Goal: Task Accomplishment & Management: Use online tool/utility

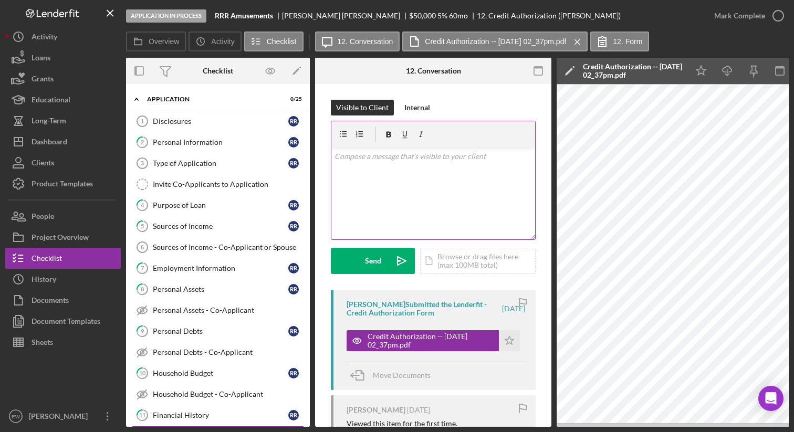
scroll to position [159, 0]
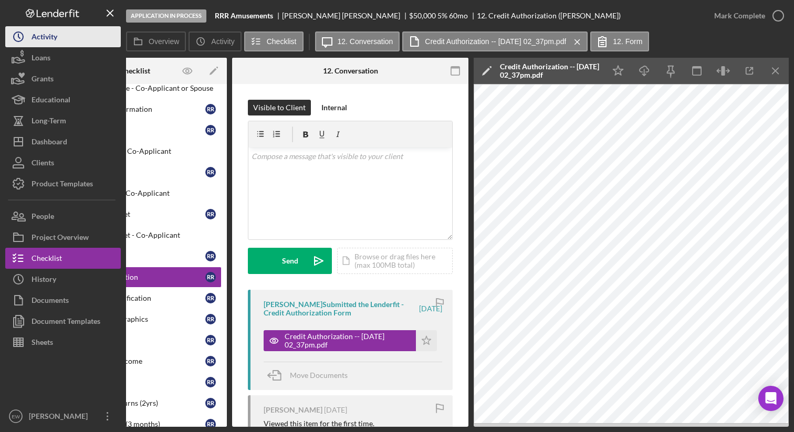
click at [64, 42] on button "Icon/History Activity" at bounding box center [63, 36] width 116 height 21
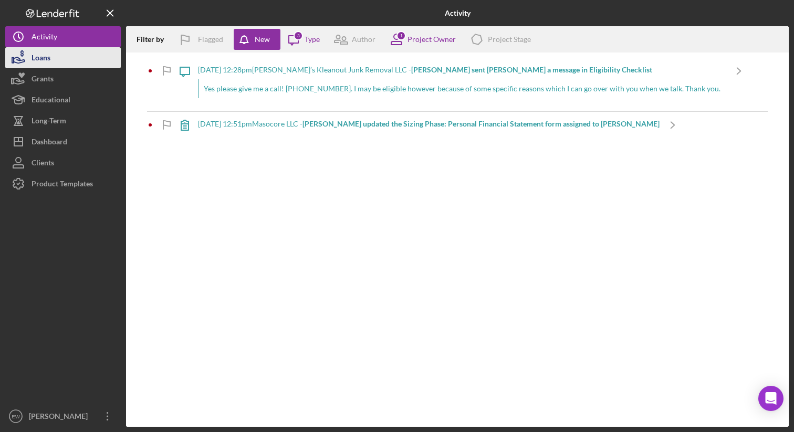
click at [66, 63] on button "Loans" at bounding box center [63, 57] width 116 height 21
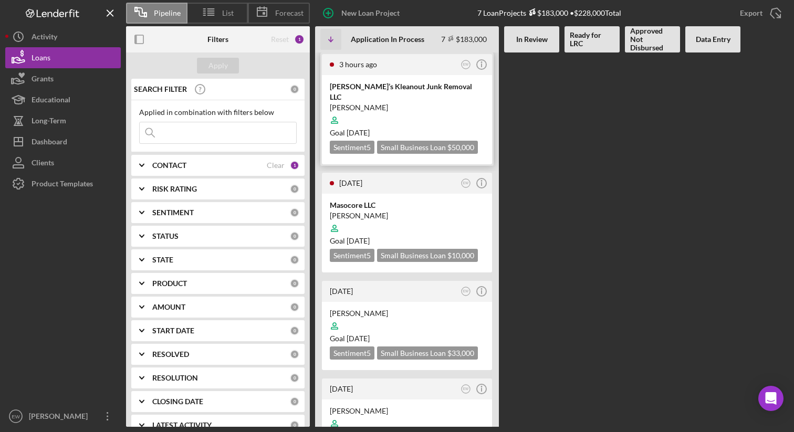
click at [405, 110] on div at bounding box center [407, 120] width 154 height 20
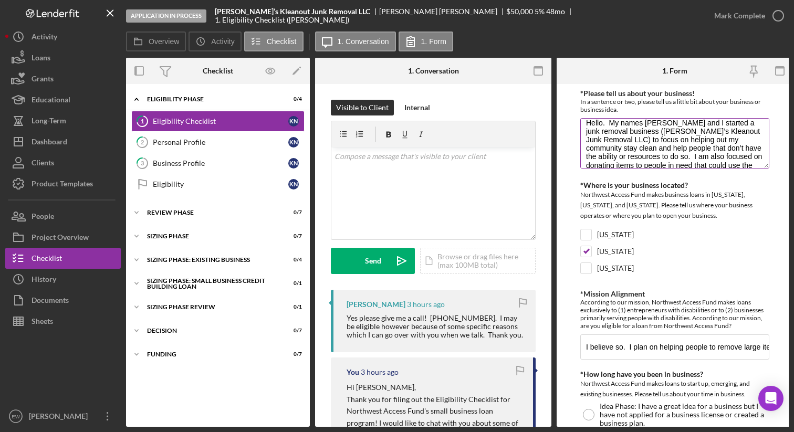
scroll to position [17, 0]
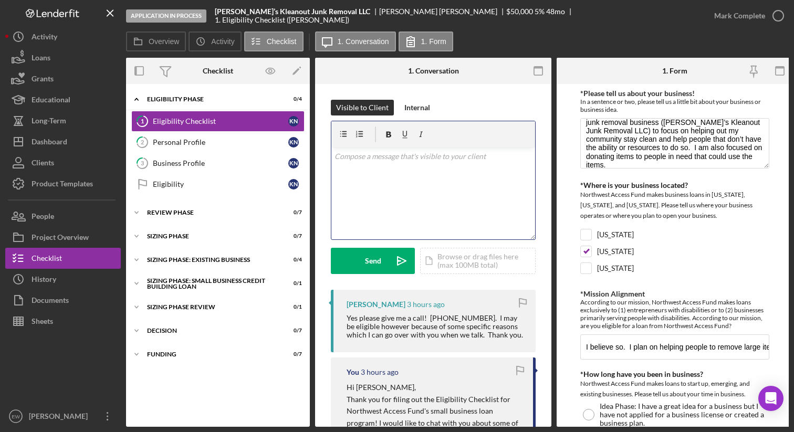
click at [349, 165] on div "v Color teal Color pink Remove color Add row above Add row below Add column bef…" at bounding box center [434, 194] width 204 height 92
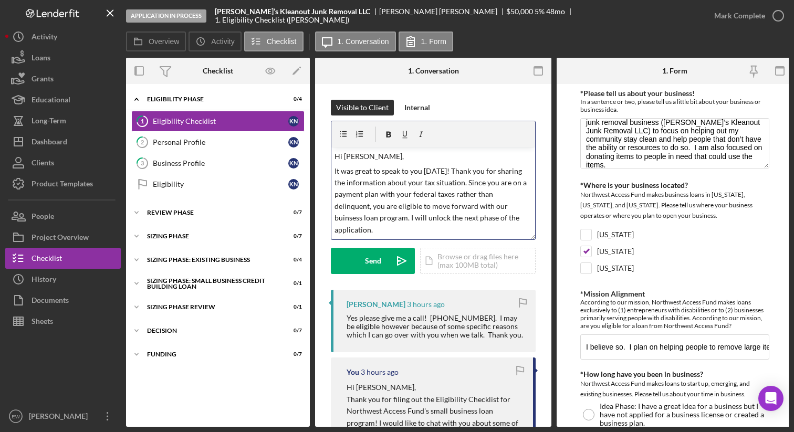
click at [348, 217] on p "It was great to speak to you [DATE]! Thank you for sharing the information abou…" at bounding box center [434, 201] width 198 height 70
click at [375, 231] on p "It was great to speak to you [DATE]! Thank you for sharing the information abou…" at bounding box center [434, 201] width 198 height 70
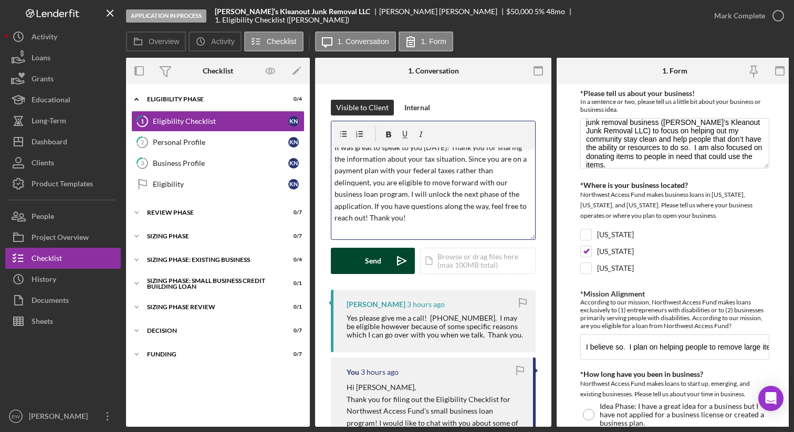
scroll to position [38, 0]
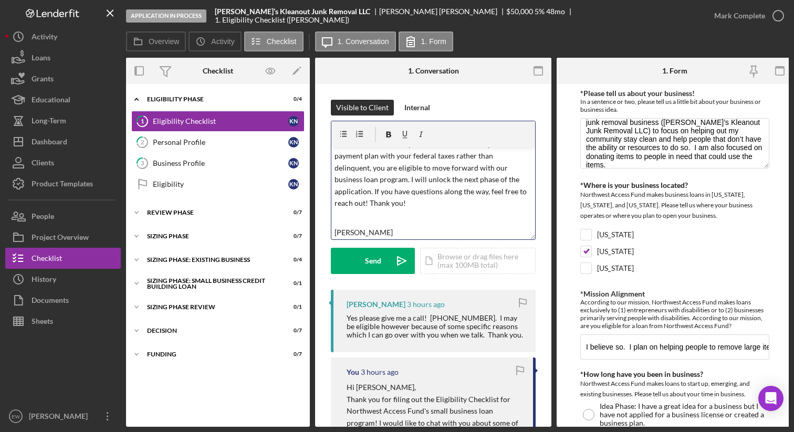
click at [371, 203] on p "It was great to speak to you [DATE]! Thank you for sharing the information abou…" at bounding box center [434, 168] width 198 height 82
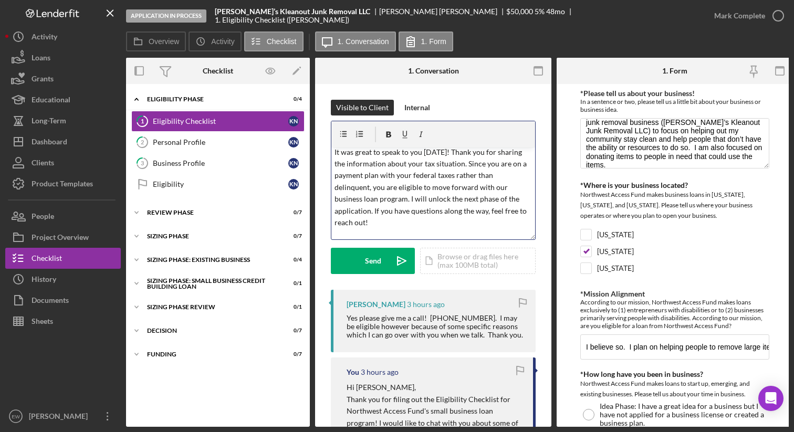
scroll to position [0, 0]
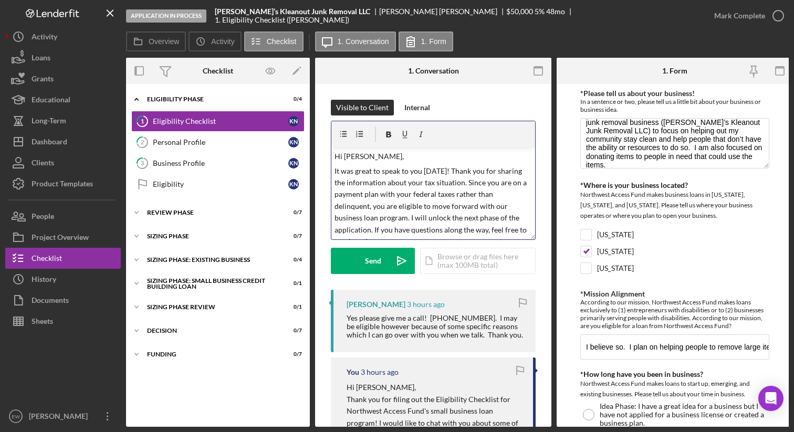
click at [383, 159] on p "Hi [PERSON_NAME]," at bounding box center [434, 157] width 198 height 12
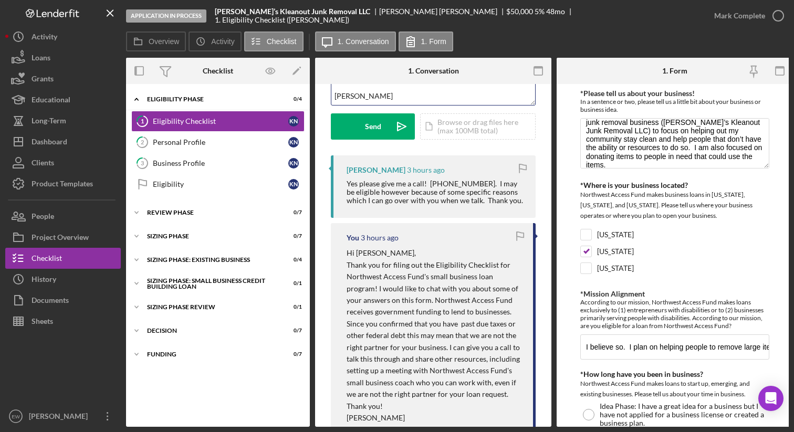
scroll to position [138, 0]
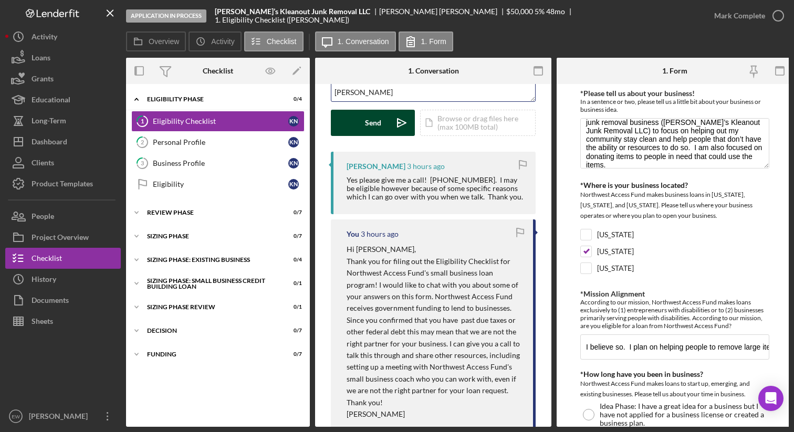
click at [365, 125] on div "Send" at bounding box center [373, 123] width 16 height 26
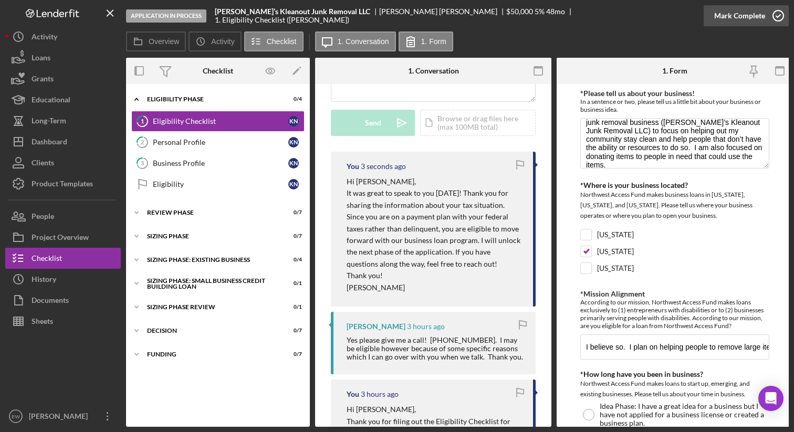
click at [777, 17] on icon "button" at bounding box center [779, 16] width 26 height 26
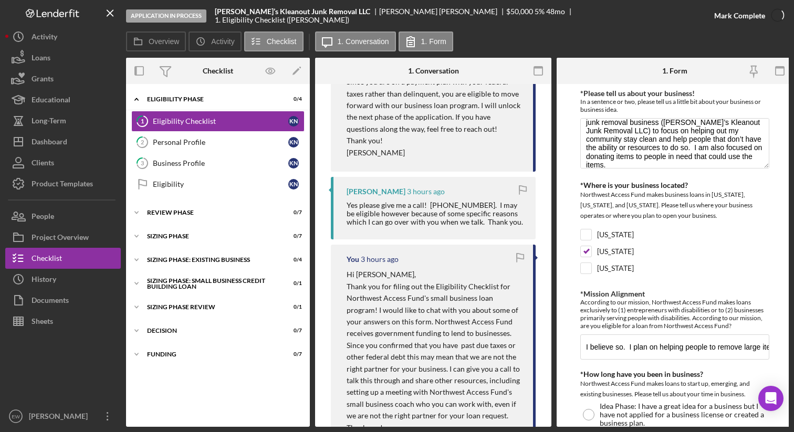
scroll to position [294, 0]
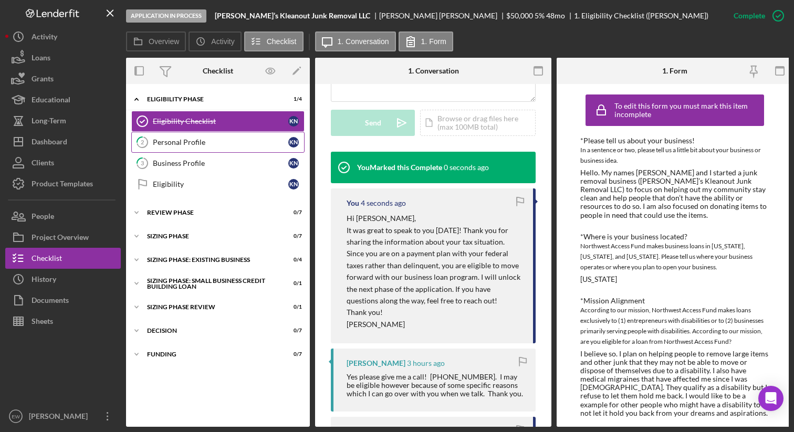
click at [213, 139] on div "Personal Profile" at bounding box center [221, 142] width 136 height 8
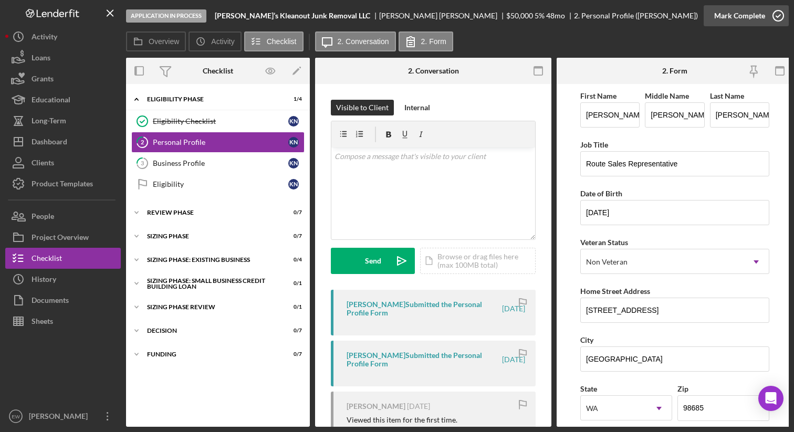
click at [779, 15] on icon "button" at bounding box center [779, 16] width 26 height 26
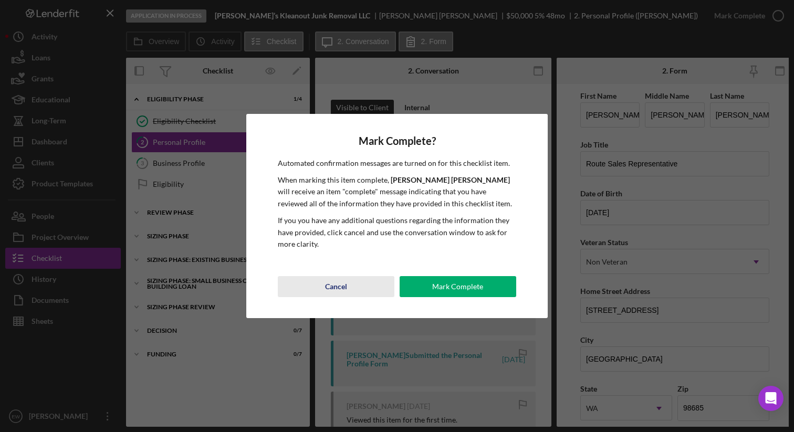
click at [328, 291] on div "Cancel" at bounding box center [336, 286] width 22 height 21
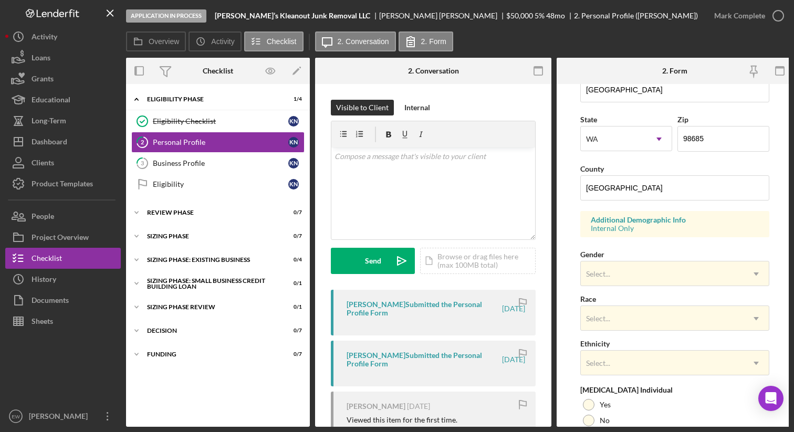
scroll to position [361, 0]
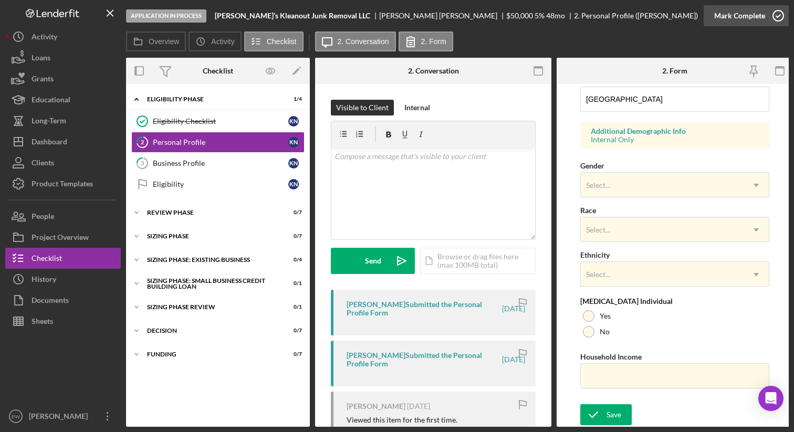
click at [781, 15] on icon "button" at bounding box center [779, 16] width 26 height 26
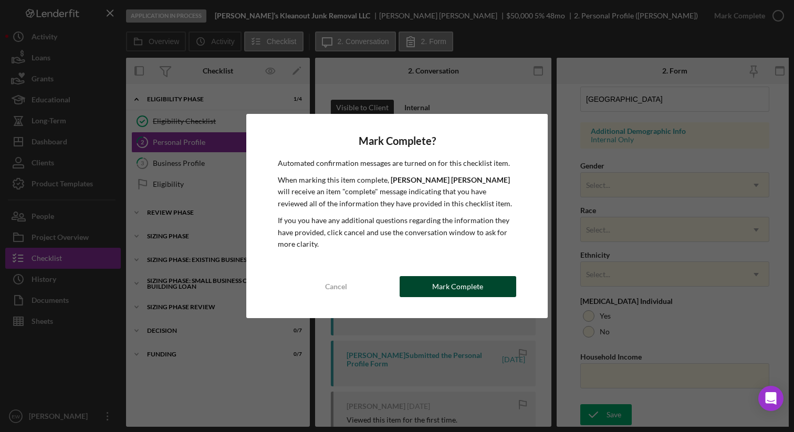
click at [472, 292] on div "Mark Complete" at bounding box center [457, 286] width 51 height 21
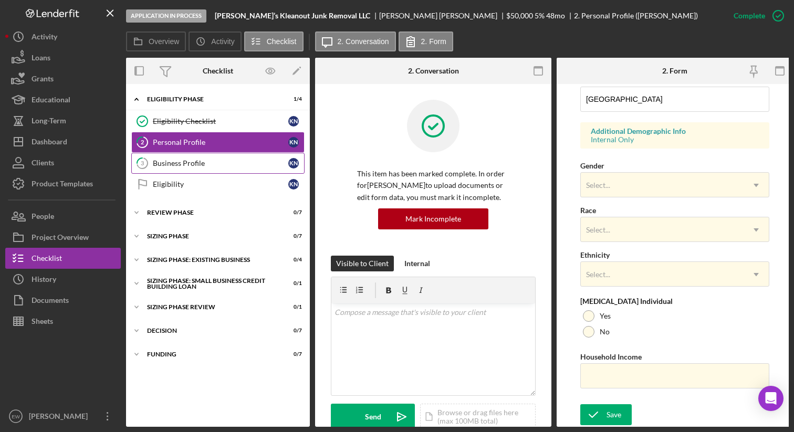
scroll to position [150, 0]
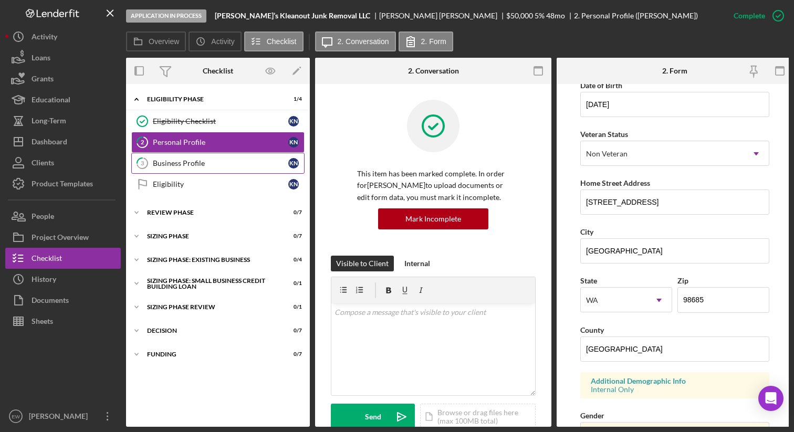
click at [192, 167] on div "Business Profile" at bounding box center [221, 163] width 136 height 8
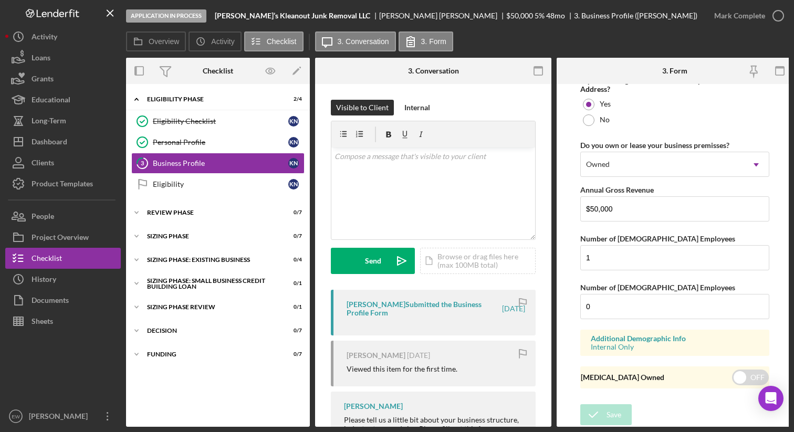
scroll to position [834, 0]
click at [780, 16] on icon "button" at bounding box center [779, 16] width 26 height 26
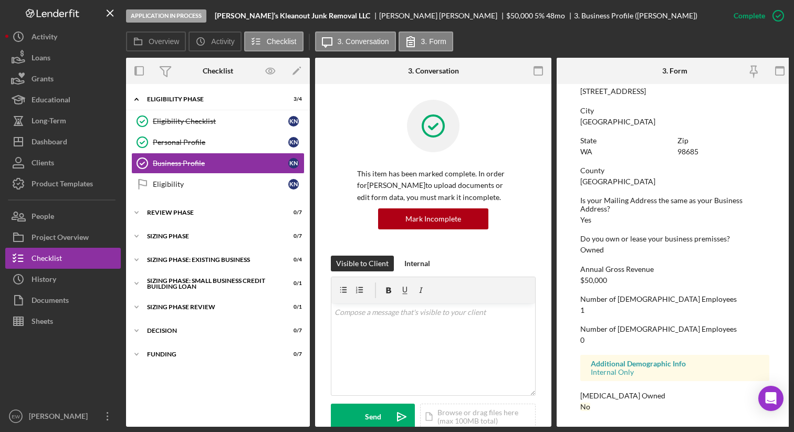
scroll to position [461, 0]
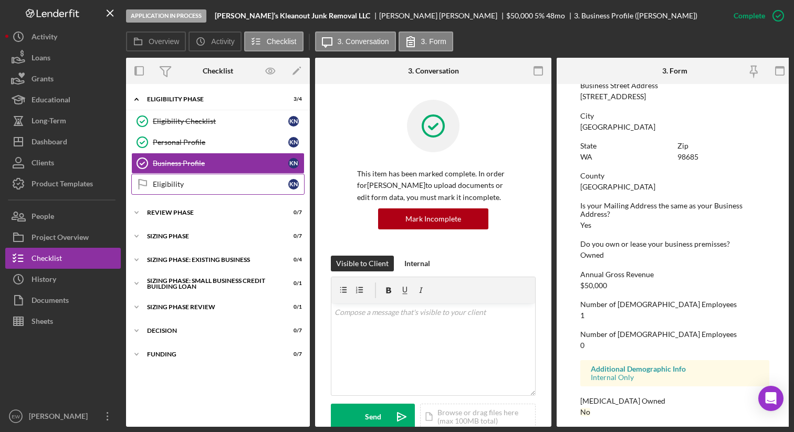
click at [234, 190] on link "Eligibility Eligibility K N" at bounding box center [217, 184] width 173 height 21
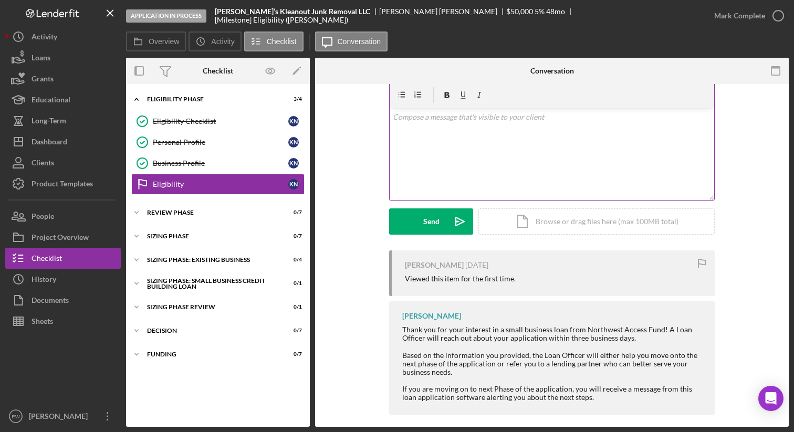
scroll to position [48, 0]
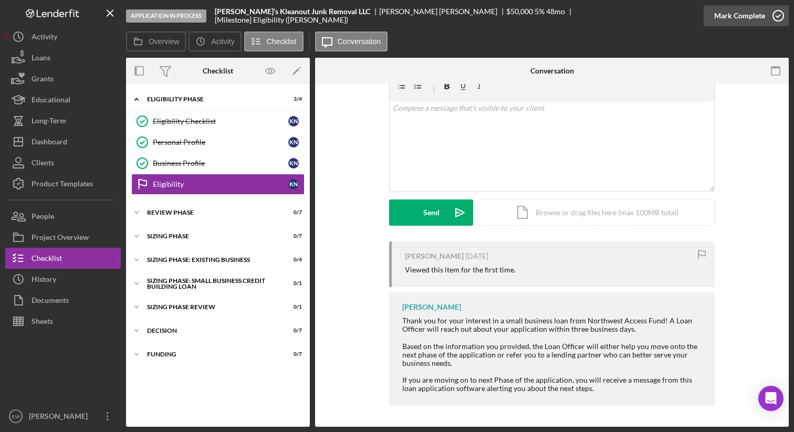
click at [778, 14] on icon "button" at bounding box center [779, 16] width 26 height 26
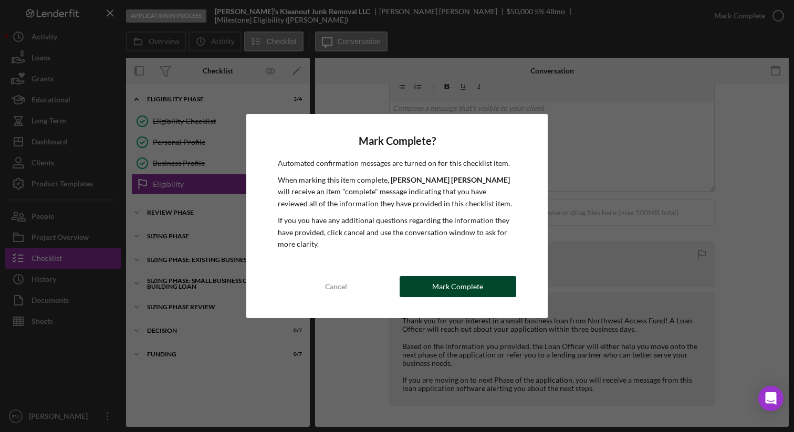
click at [440, 293] on div "Mark Complete" at bounding box center [457, 286] width 51 height 21
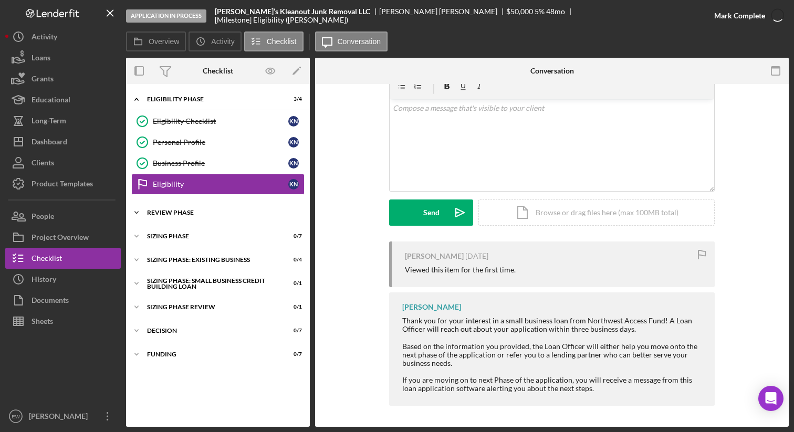
scroll to position [193, 0]
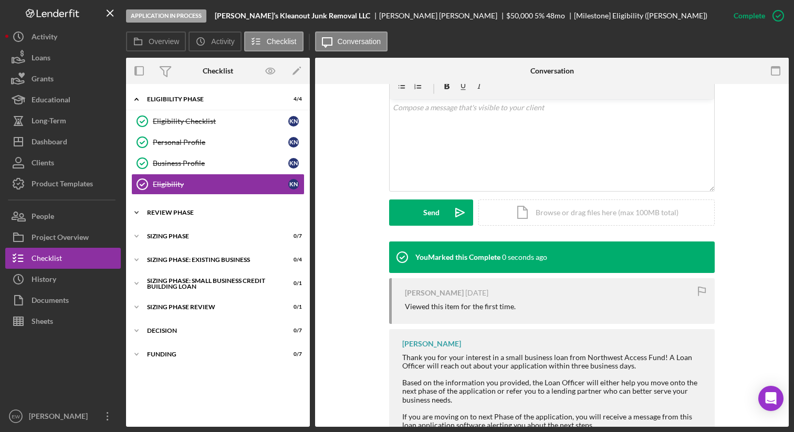
click at [132, 216] on icon "Icon/Expander" at bounding box center [136, 212] width 21 height 21
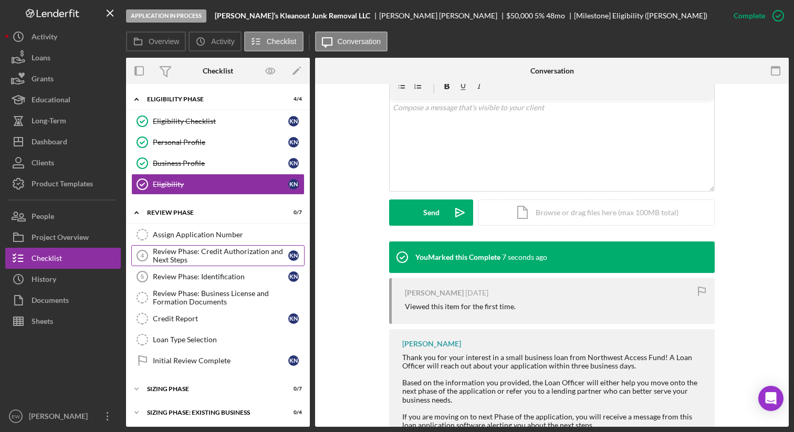
click at [169, 257] on div "Review Phase: Credit Authorization and Next Steps" at bounding box center [221, 255] width 136 height 17
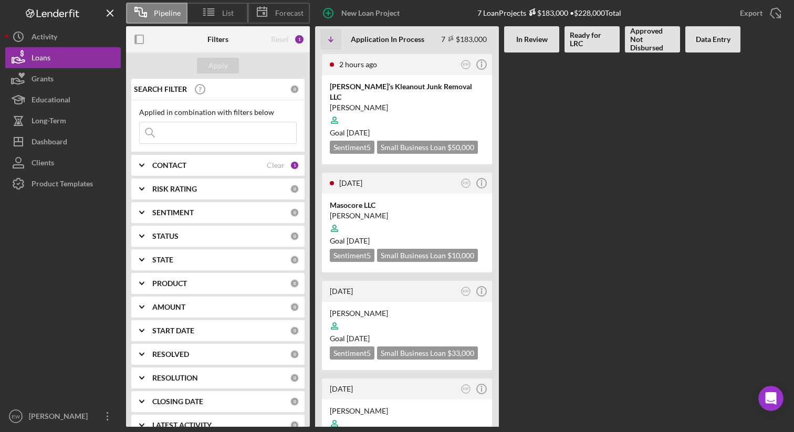
scroll to position [386, 0]
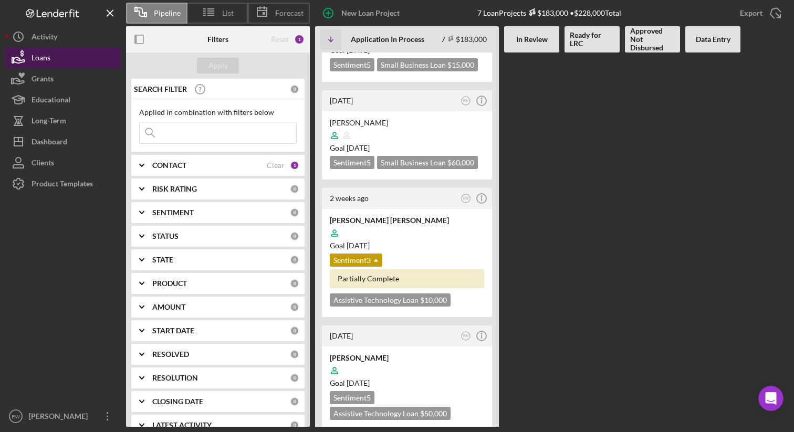
click at [65, 58] on button "Loans" at bounding box center [63, 57] width 116 height 21
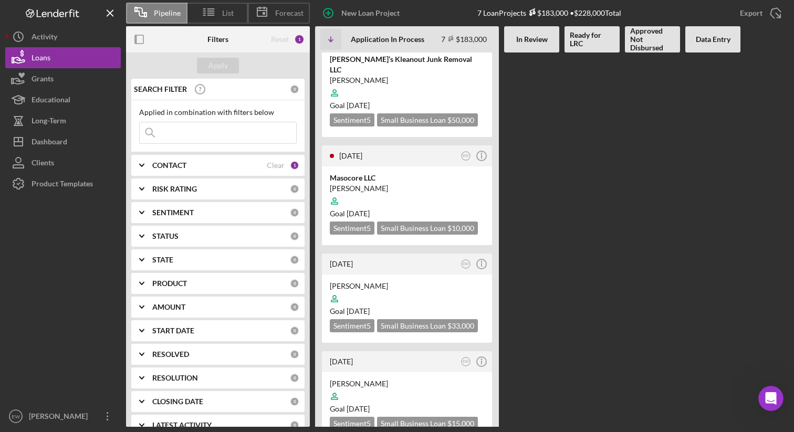
scroll to position [12, 0]
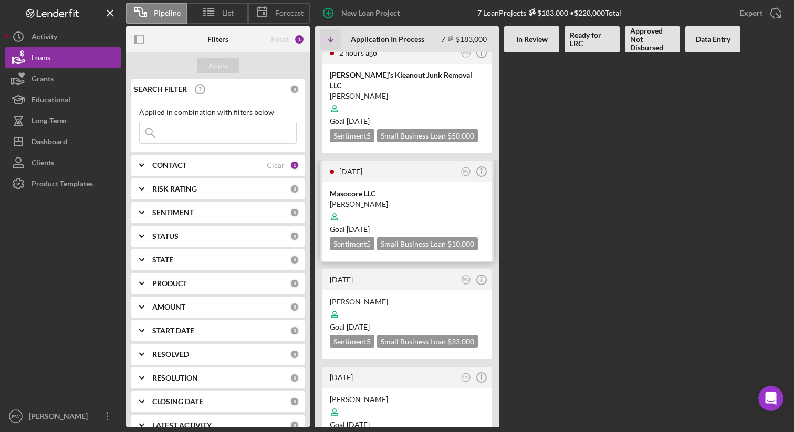
click at [393, 189] on div "Masocore LLC" at bounding box center [407, 194] width 154 height 11
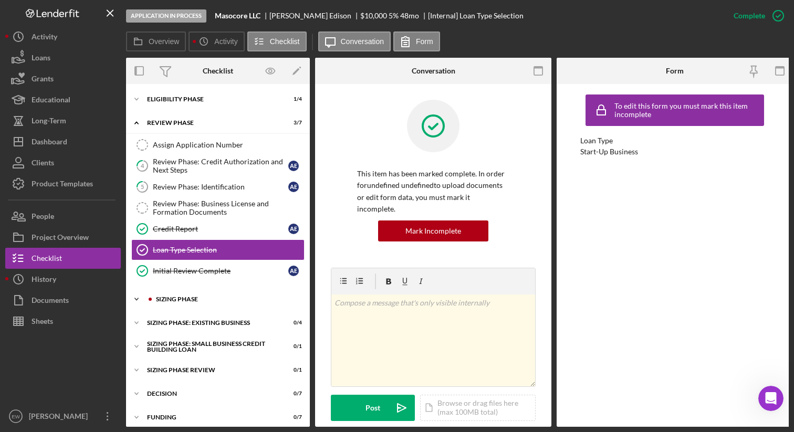
click at [136, 301] on icon "Icon/Expander" at bounding box center [136, 299] width 21 height 21
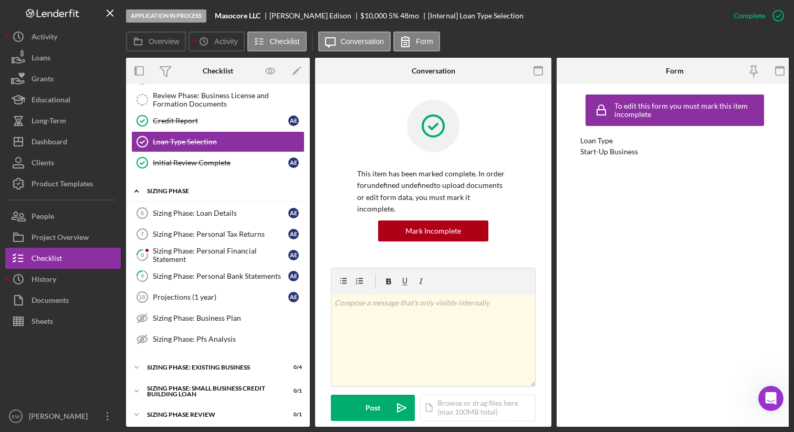
scroll to position [109, 0]
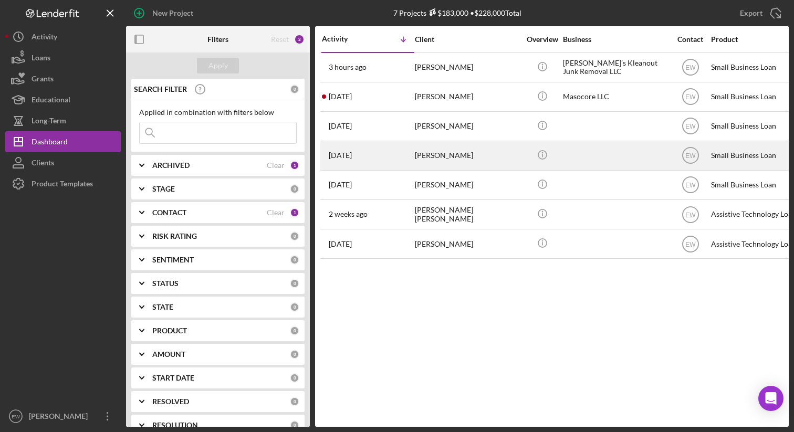
click at [452, 161] on div "[PERSON_NAME]" at bounding box center [467, 156] width 105 height 28
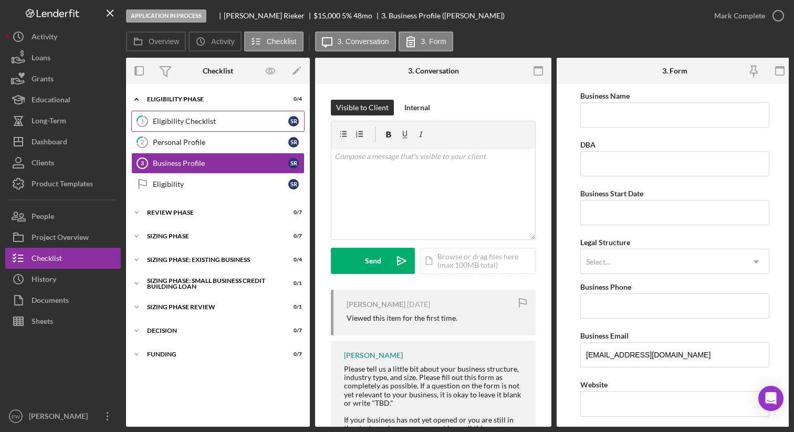
click at [224, 121] on div "Eligibility Checklist" at bounding box center [221, 121] width 136 height 8
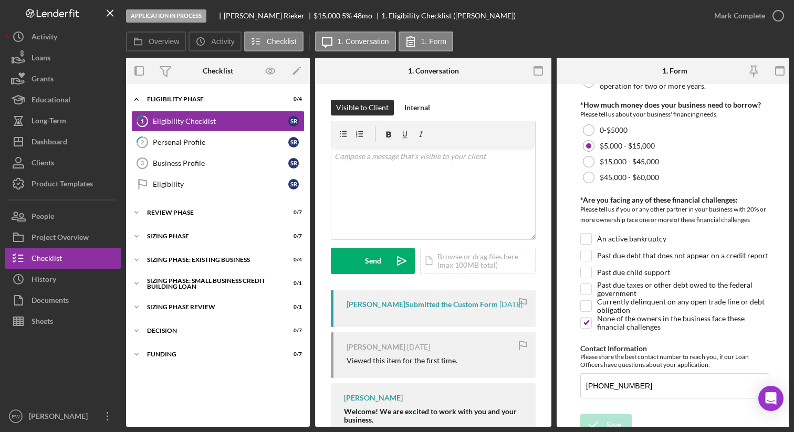
scroll to position [409, 0]
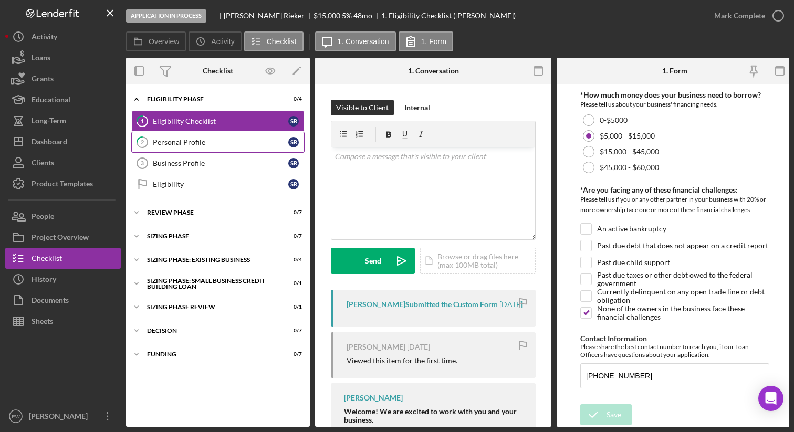
click at [218, 136] on link "2 Personal Profile S R" at bounding box center [217, 142] width 173 height 21
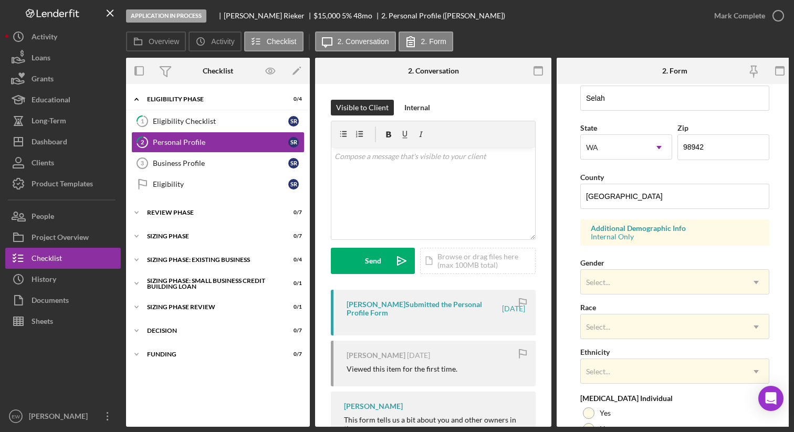
scroll to position [361, 0]
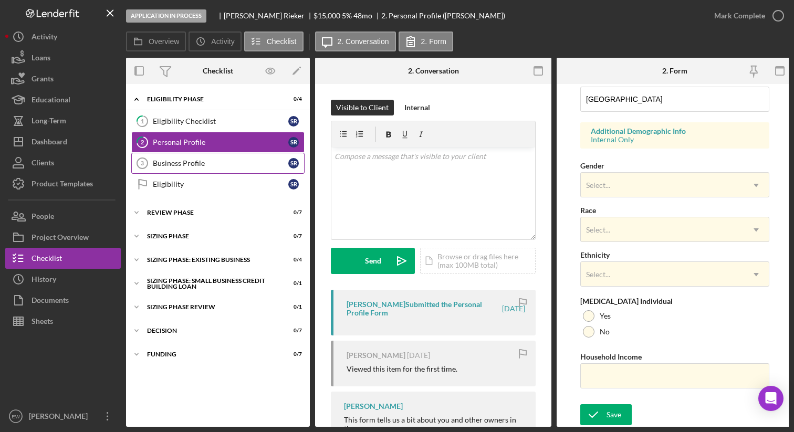
click at [233, 159] on div "Business Profile" at bounding box center [221, 163] width 136 height 8
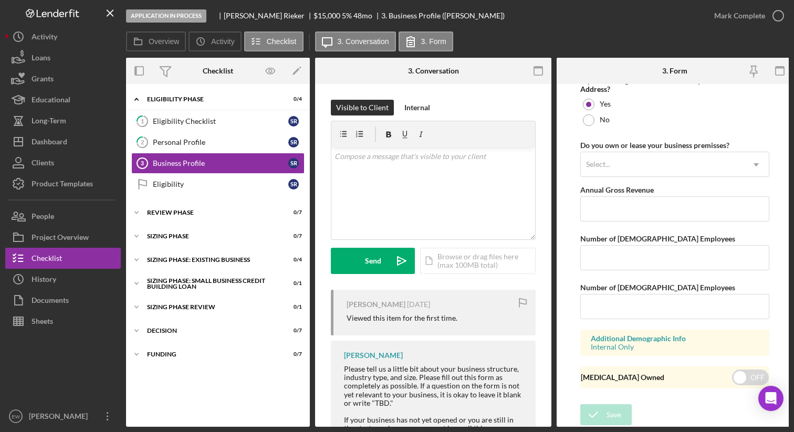
scroll to position [834, 0]
click at [224, 146] on div "Personal Profile" at bounding box center [221, 142] width 136 height 8
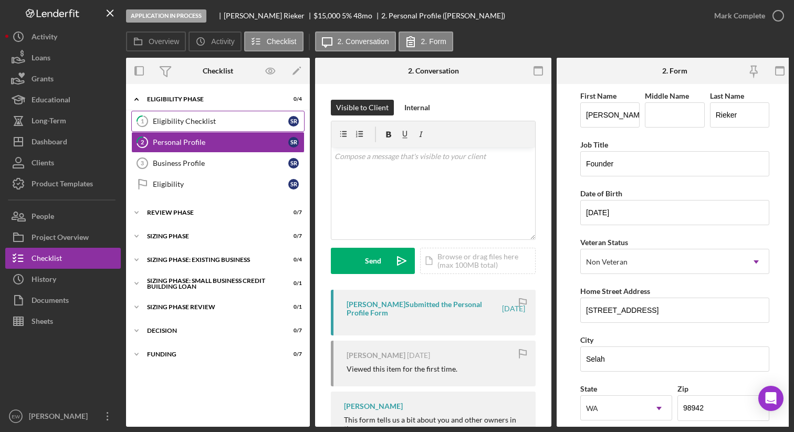
click at [227, 120] on div "Eligibility Checklist" at bounding box center [221, 121] width 136 height 8
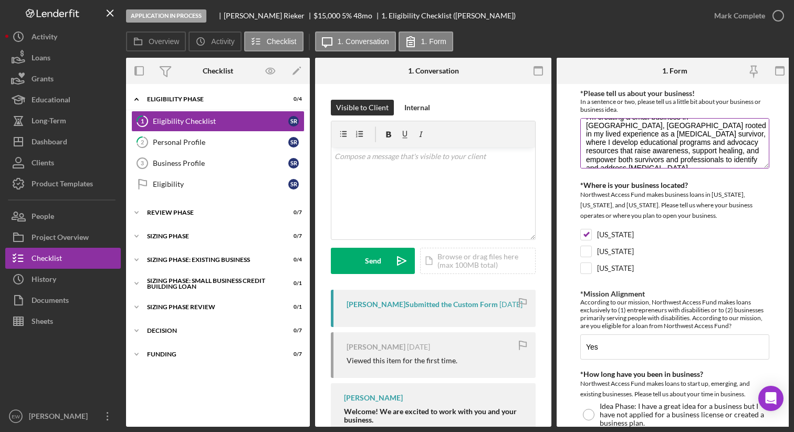
scroll to position [17, 0]
click at [206, 189] on link "Eligibility Eligibility S R" at bounding box center [217, 184] width 173 height 21
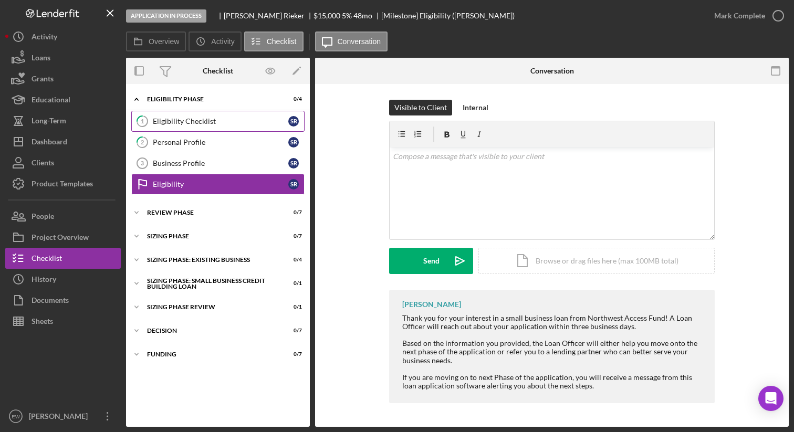
click at [211, 122] on div "Eligibility Checklist" at bounding box center [221, 121] width 136 height 8
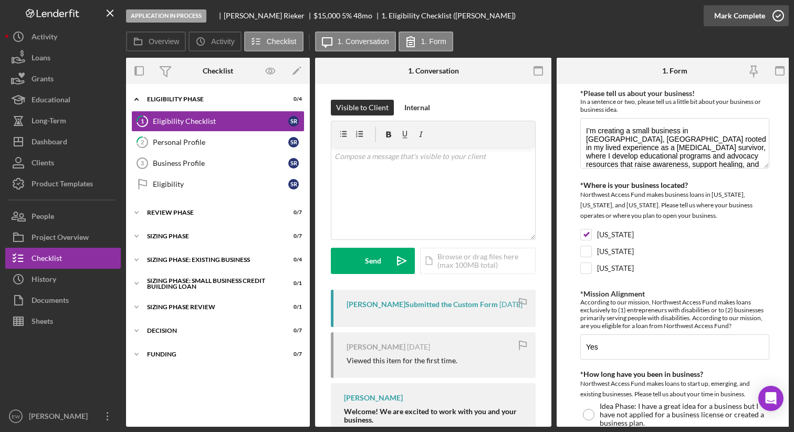
click at [780, 19] on icon "button" at bounding box center [779, 16] width 26 height 26
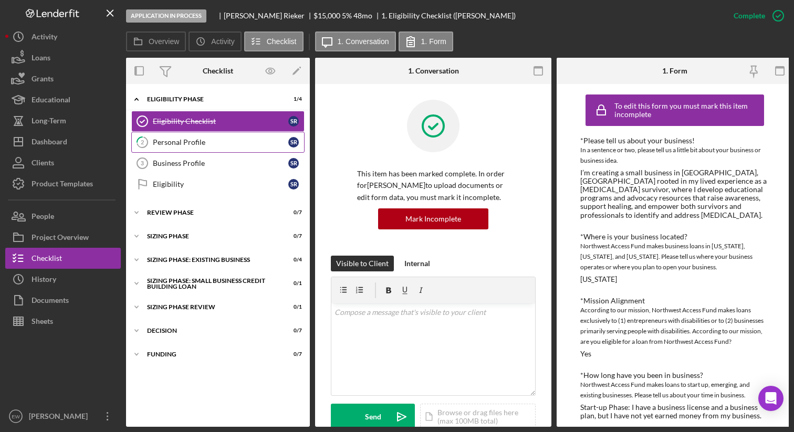
click at [228, 146] on div "Personal Profile" at bounding box center [221, 142] width 136 height 8
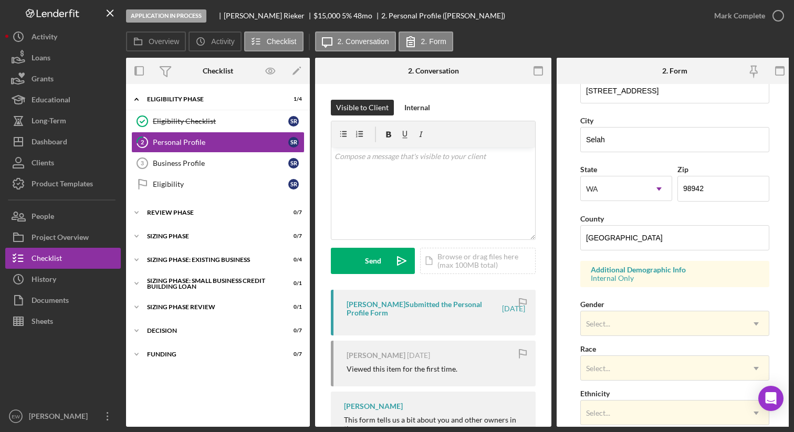
scroll to position [225, 0]
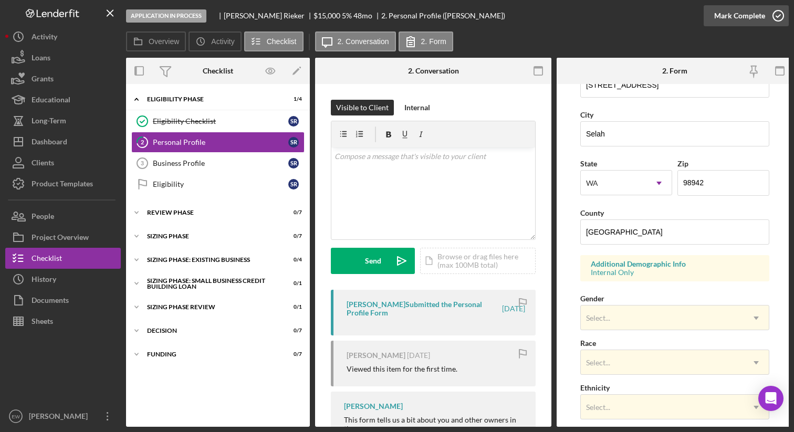
click at [777, 14] on icon "button" at bounding box center [779, 16] width 26 height 26
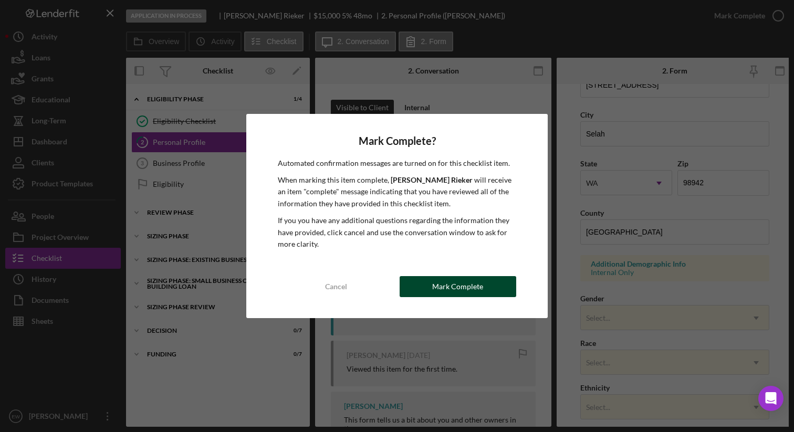
click at [431, 286] on button "Mark Complete" at bounding box center [458, 286] width 117 height 21
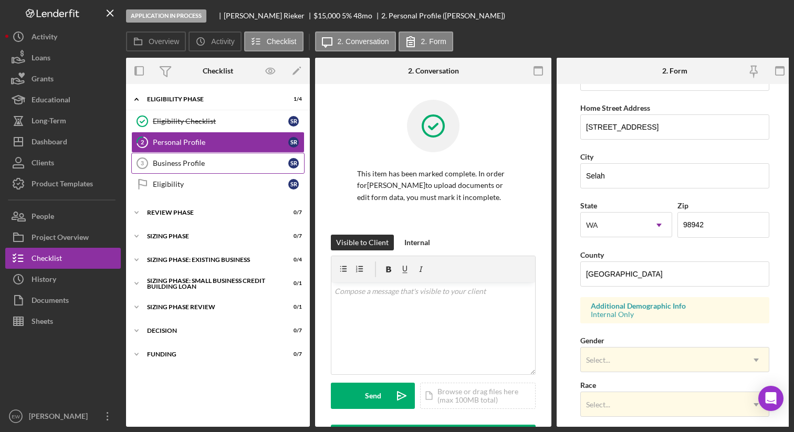
scroll to position [267, 0]
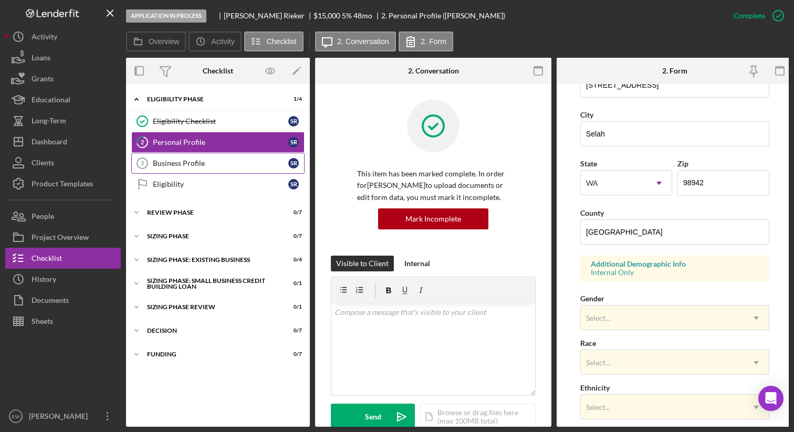
click at [215, 159] on div "Business Profile" at bounding box center [221, 163] width 136 height 8
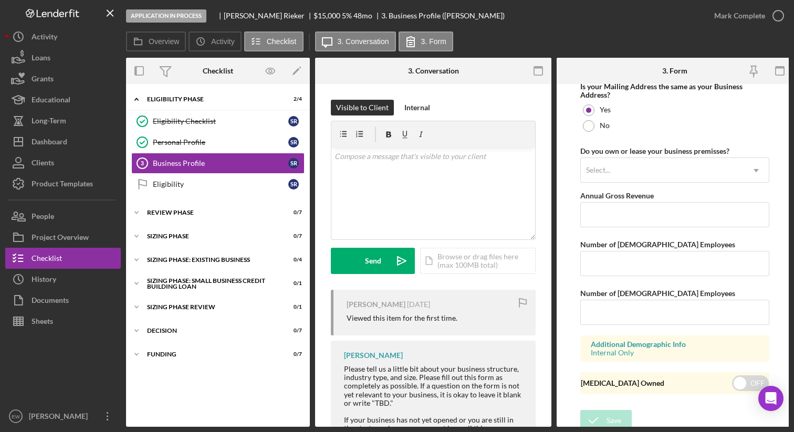
scroll to position [834, 0]
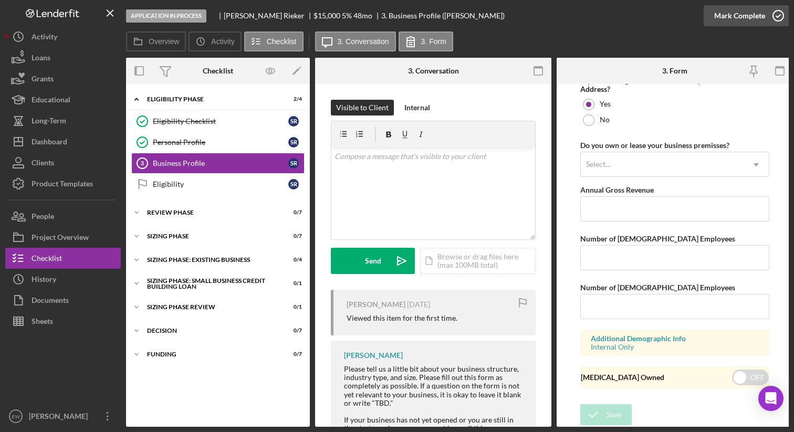
click at [776, 19] on icon "button" at bounding box center [779, 16] width 26 height 26
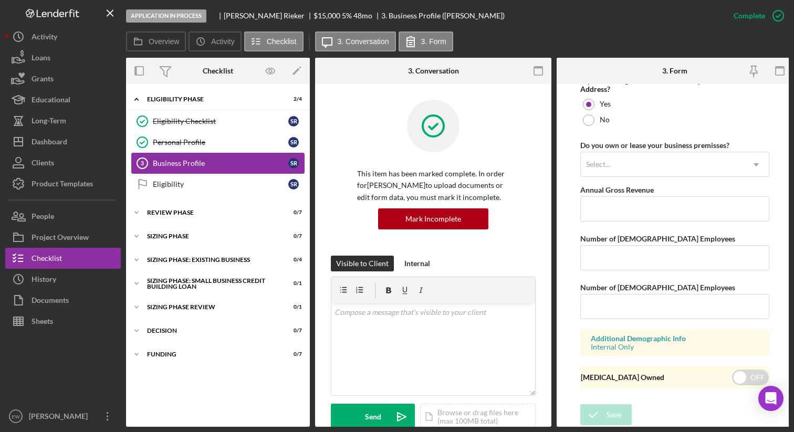
scroll to position [461, 0]
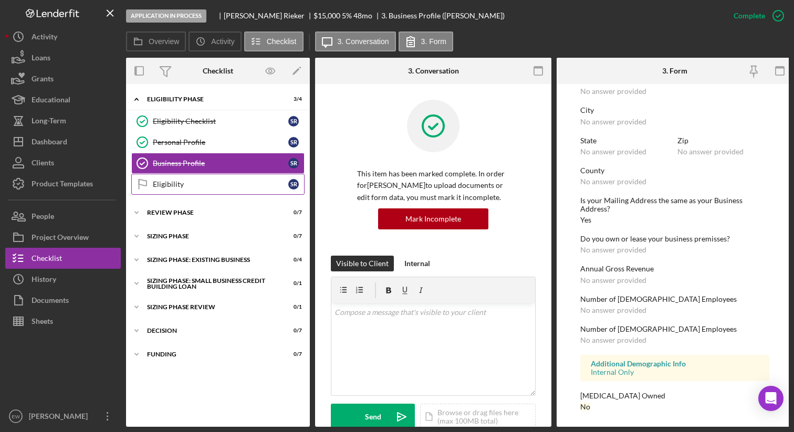
click at [218, 180] on div "Eligibility" at bounding box center [221, 184] width 136 height 8
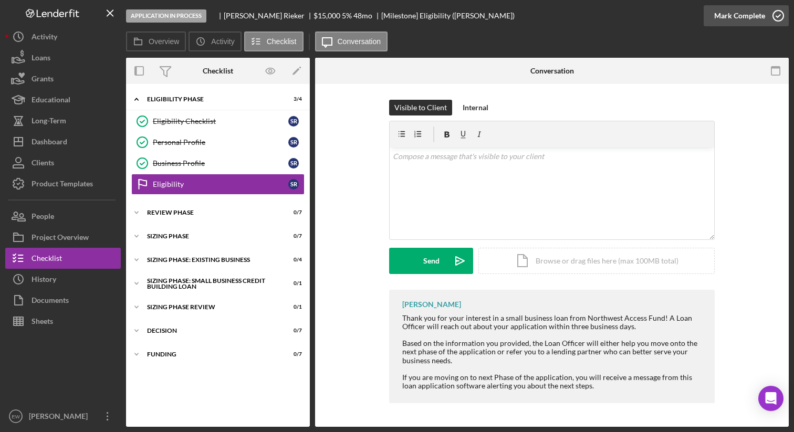
click at [780, 12] on icon "button" at bounding box center [779, 16] width 26 height 26
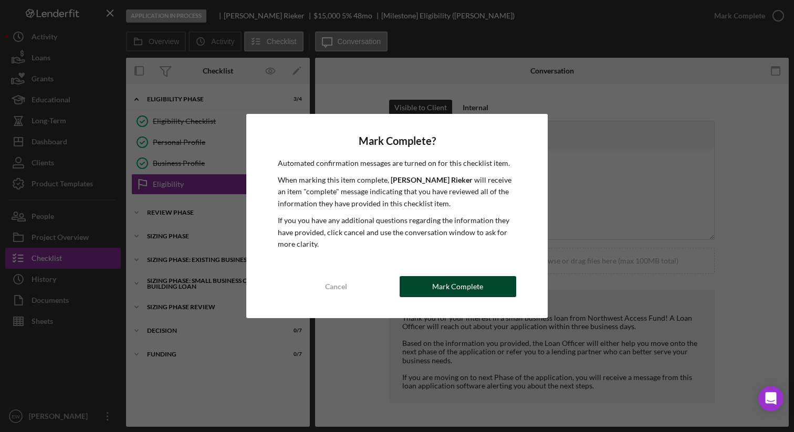
click at [462, 283] on div "Mark Complete" at bounding box center [457, 286] width 51 height 21
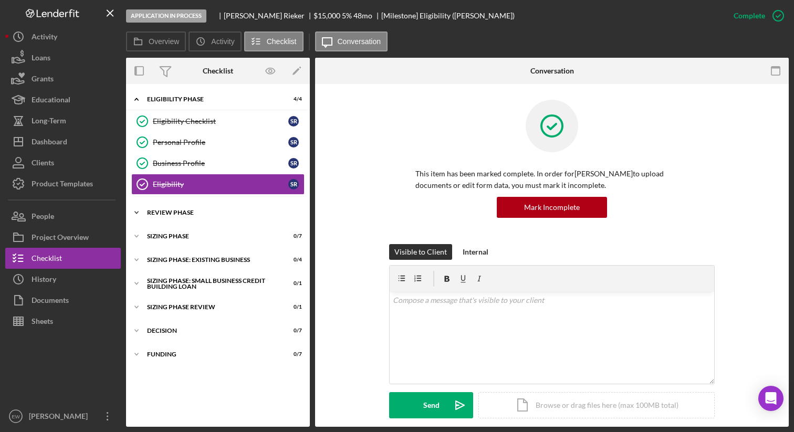
click at [139, 212] on icon "Icon/Expander" at bounding box center [136, 212] width 21 height 21
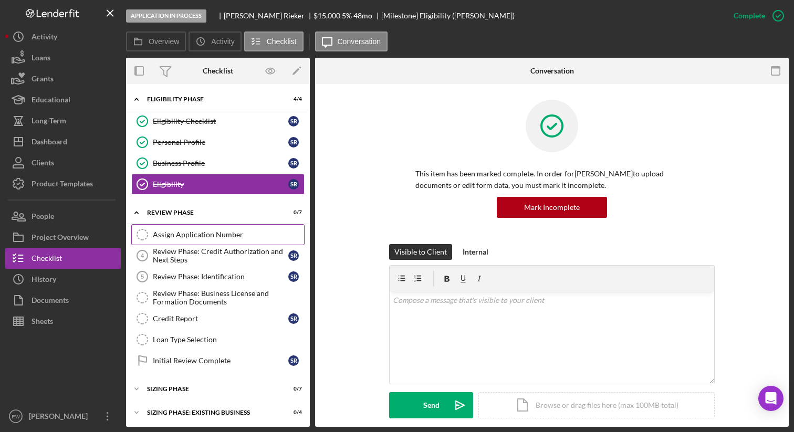
click at [180, 237] on div "Assign Application Number" at bounding box center [228, 235] width 151 height 8
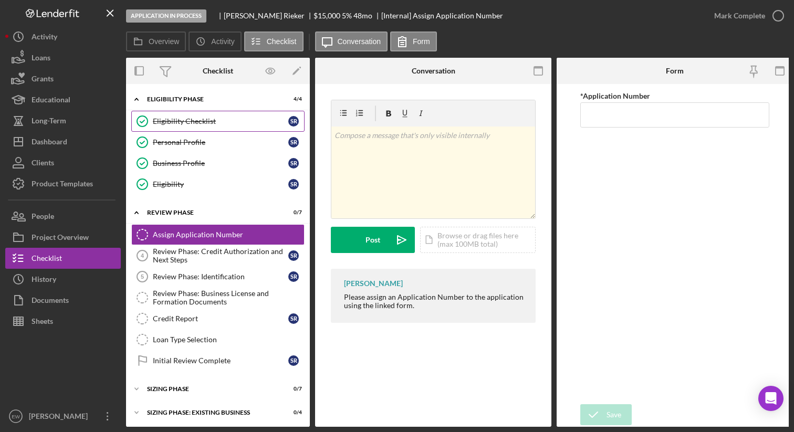
click at [193, 116] on link "Eligibility Checklist Eligibility Checklist S R" at bounding box center [217, 121] width 173 height 21
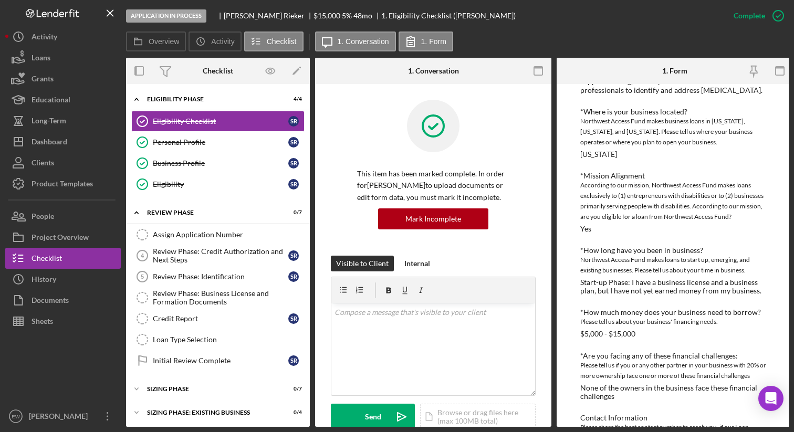
scroll to position [128, 0]
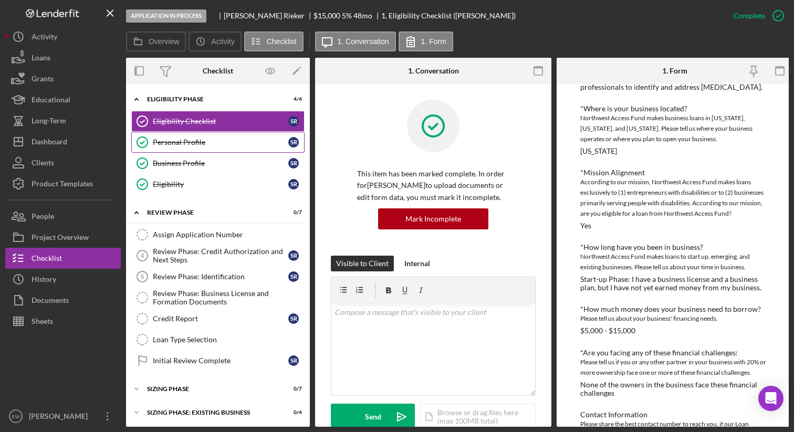
click at [239, 143] on div "Personal Profile" at bounding box center [221, 142] width 136 height 8
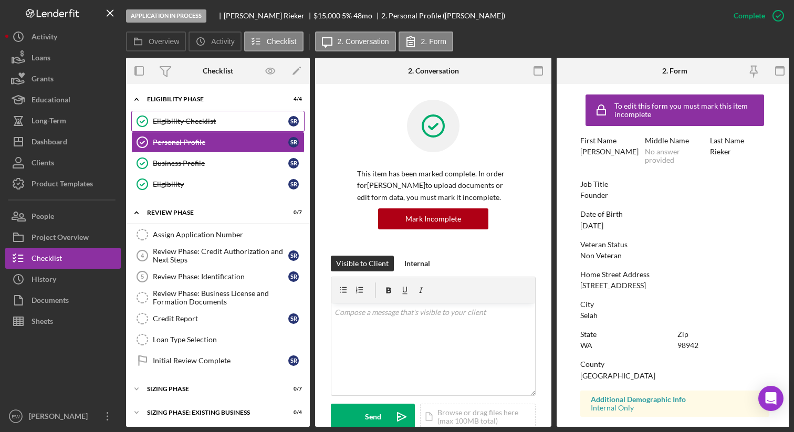
click at [225, 122] on div "Eligibility Checklist" at bounding box center [221, 121] width 136 height 8
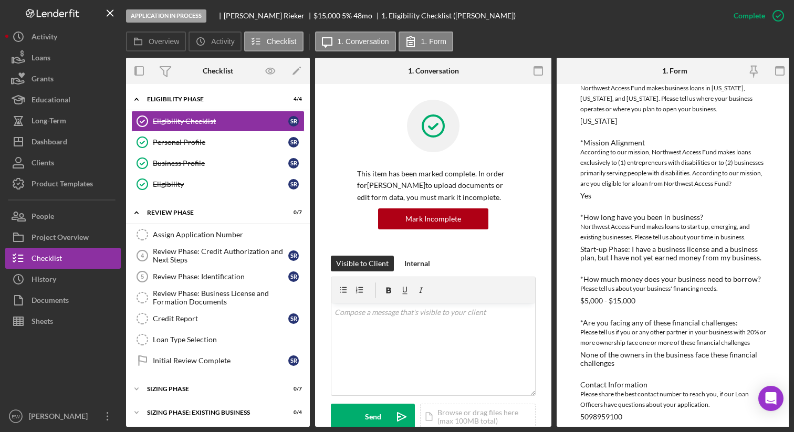
scroll to position [171, 0]
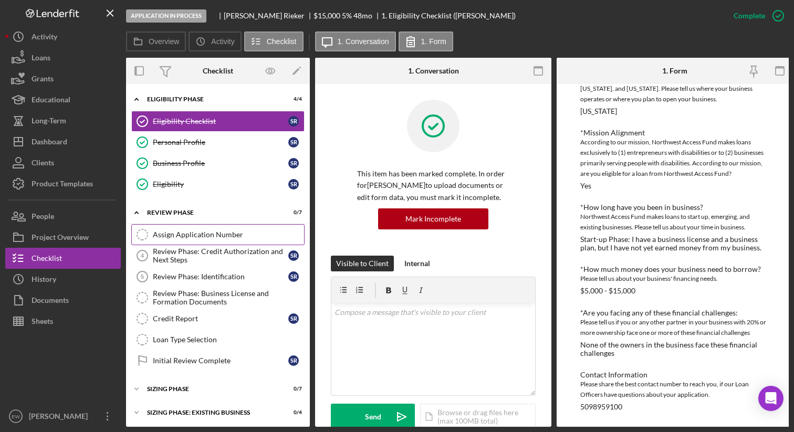
click at [220, 236] on div "Assign Application Number" at bounding box center [228, 235] width 151 height 8
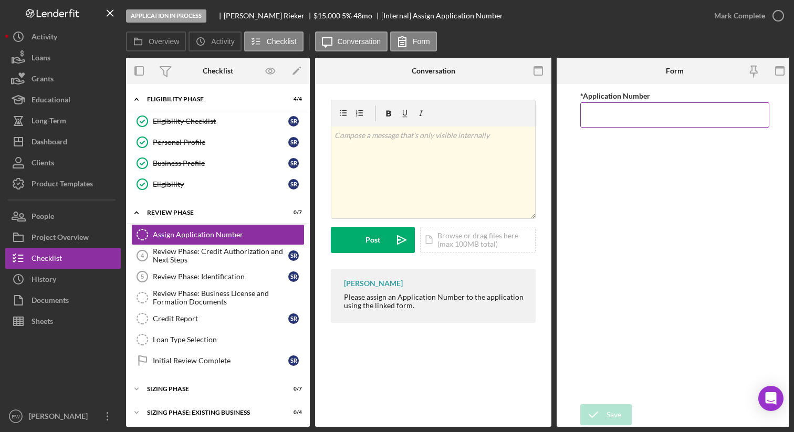
click at [601, 113] on input "*Application Number" at bounding box center [675, 114] width 189 height 25
type input "5558"
click at [599, 415] on icon "submit" at bounding box center [594, 415] width 26 height 26
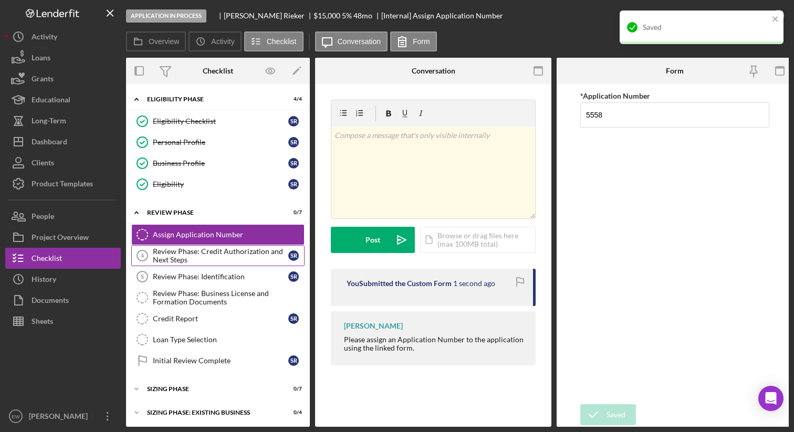
click at [214, 256] on div "Review Phase: Credit Authorization and Next Steps" at bounding box center [221, 255] width 136 height 17
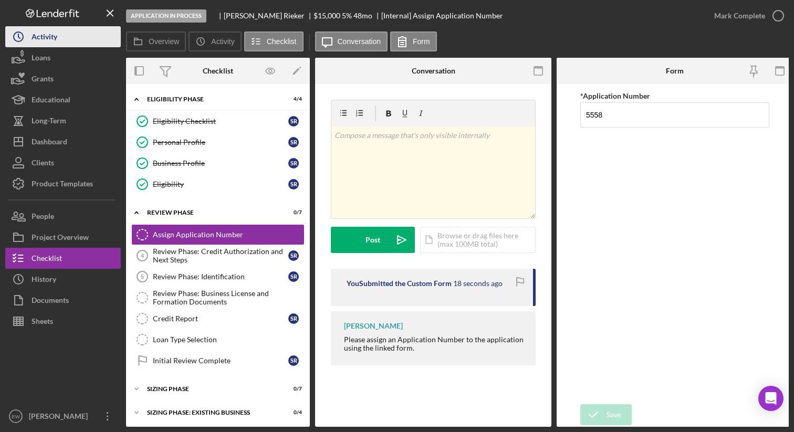
click at [40, 44] on div "Activity" at bounding box center [45, 38] width 26 height 24
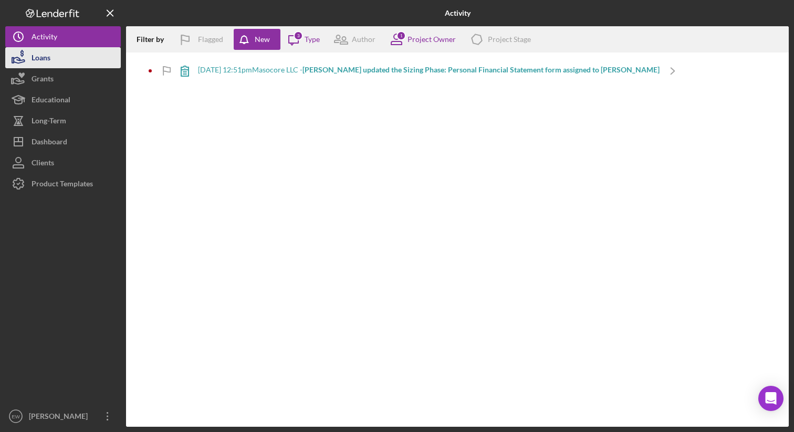
click at [56, 62] on button "Loans" at bounding box center [63, 57] width 116 height 21
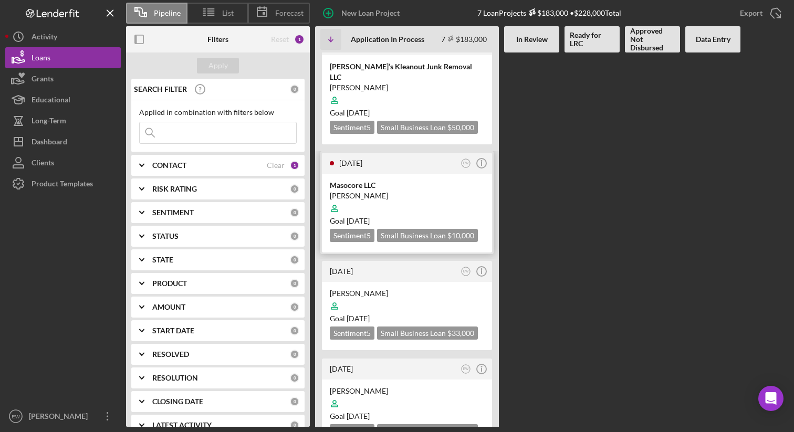
scroll to position [8, 0]
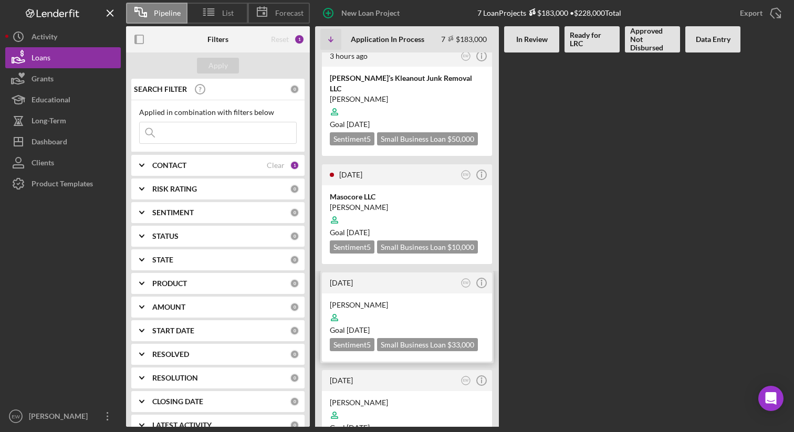
click at [382, 308] on div at bounding box center [407, 318] width 154 height 20
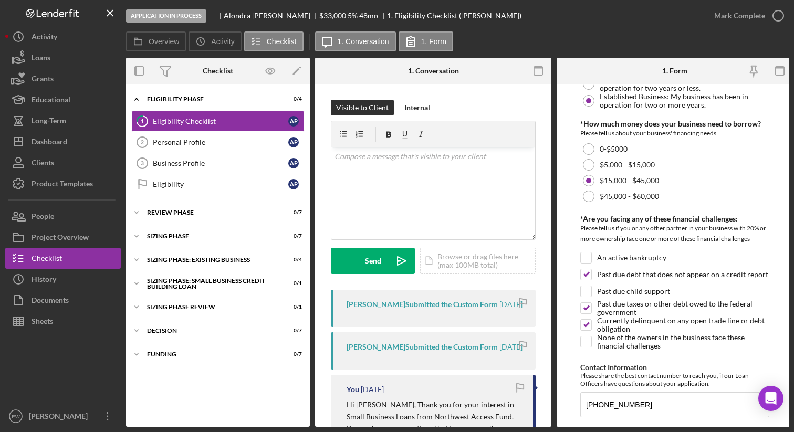
scroll to position [409, 0]
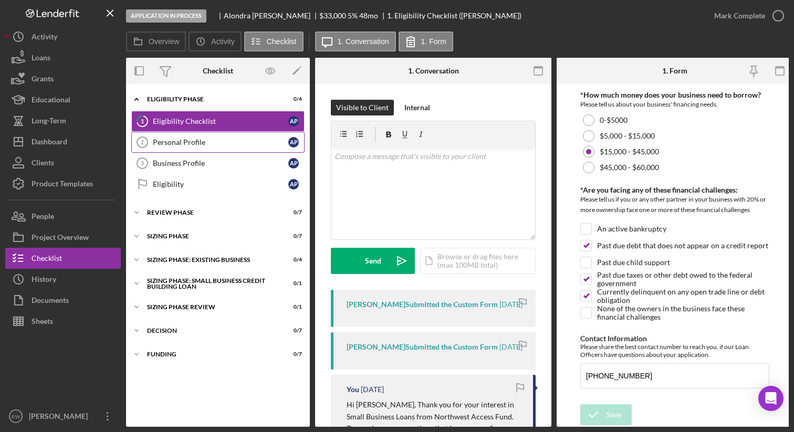
click at [228, 143] on div "Personal Profile" at bounding box center [221, 142] width 136 height 8
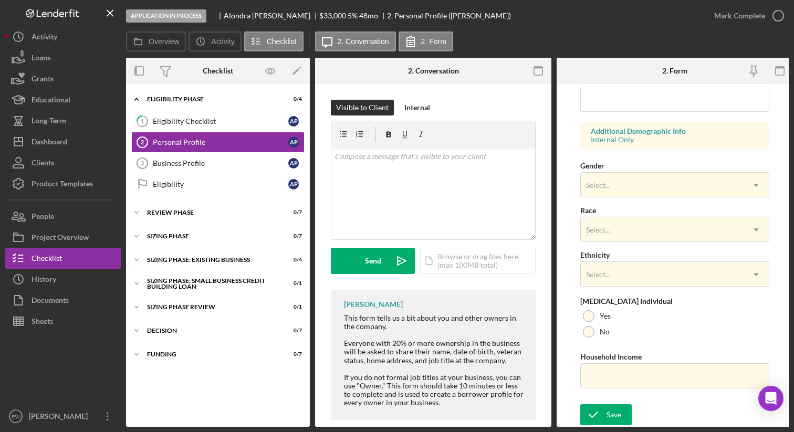
scroll to position [361, 0]
click at [215, 169] on link "Business Profile 3 Business Profile A P" at bounding box center [217, 163] width 173 height 21
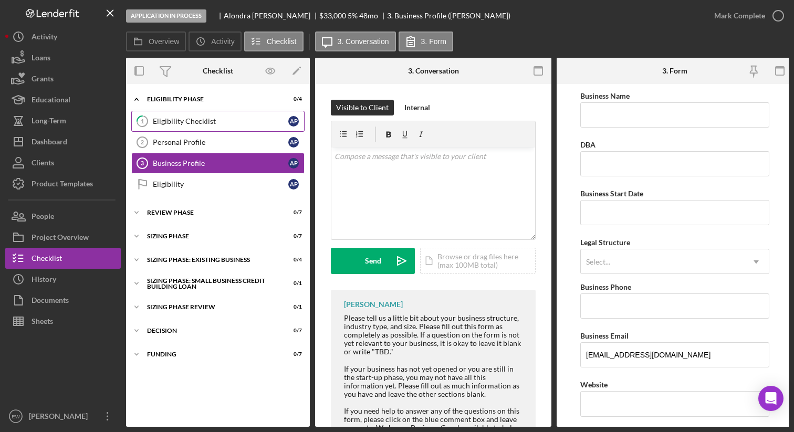
click at [225, 117] on div "Eligibility Checklist" at bounding box center [221, 121] width 136 height 8
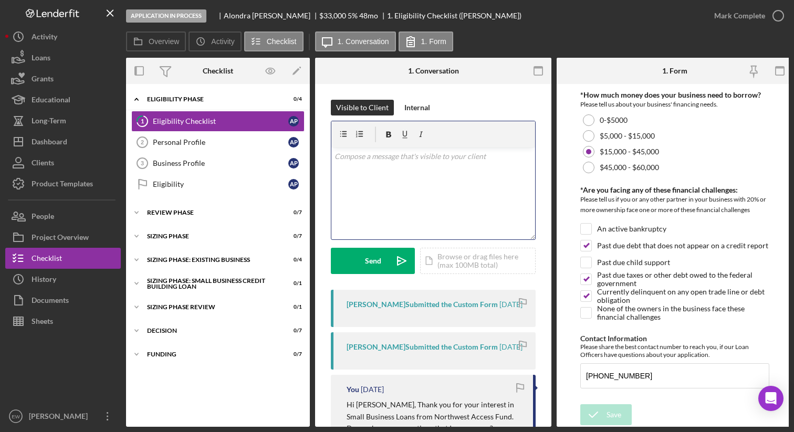
click at [381, 165] on div "v Color teal Color pink Remove color Add row above Add row below Add column bef…" at bounding box center [434, 194] width 204 height 92
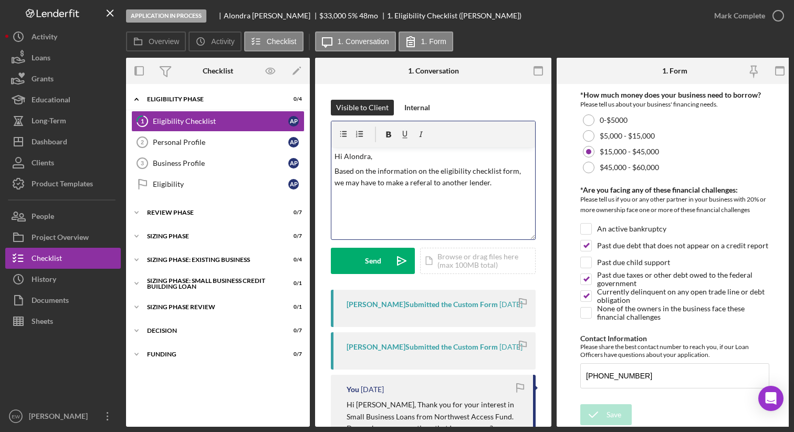
click at [425, 186] on p "Based on the information on the eligibility checklist form, we may have to make…" at bounding box center [434, 178] width 198 height 24
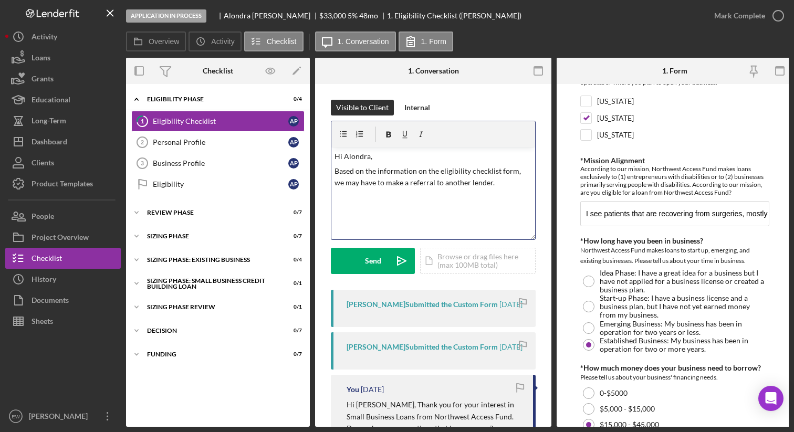
scroll to position [133, 0]
click at [671, 211] on input "I see patients that are recovering from surgeries, mostly elderly patients" at bounding box center [675, 214] width 189 height 25
click at [505, 181] on p "Based on the information on the eligibility checklist form, we may have to make…" at bounding box center [434, 178] width 198 height 24
click at [606, 220] on input "I see patients that are recovering from surgeries, mostly elderly patients" at bounding box center [675, 214] width 189 height 25
click at [613, 213] on input "I see patients that are recovering from surgeries, mostly elderly patients" at bounding box center [675, 214] width 189 height 25
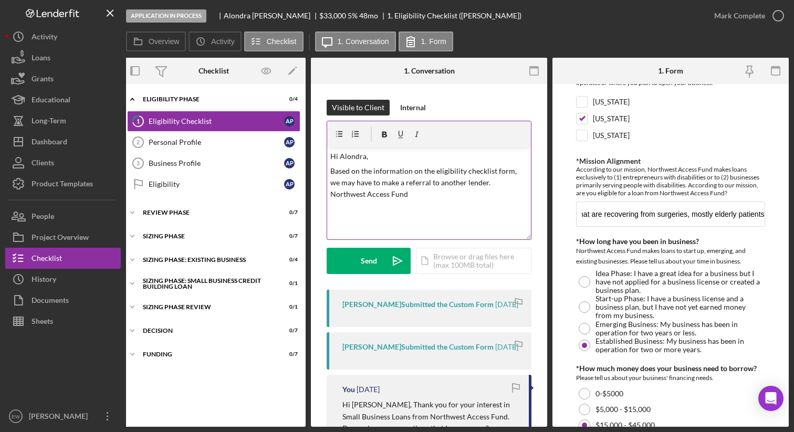
scroll to position [0, 0]
click at [421, 195] on p "Based on the information on the eligibility checklist form, we may have to make…" at bounding box center [430, 183] width 198 height 35
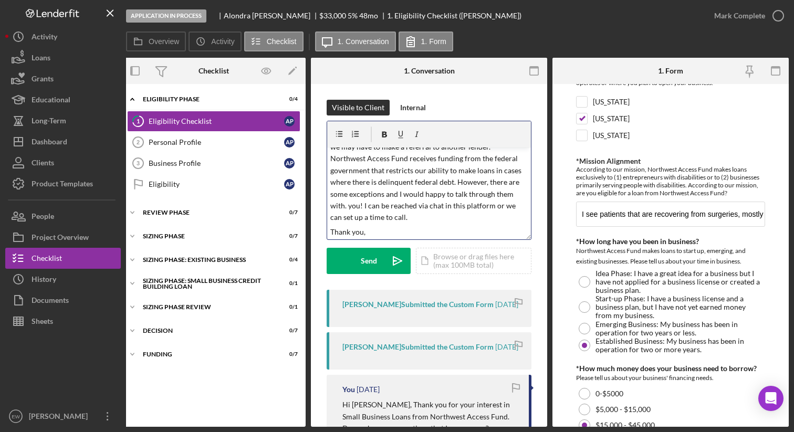
scroll to position [50, 0]
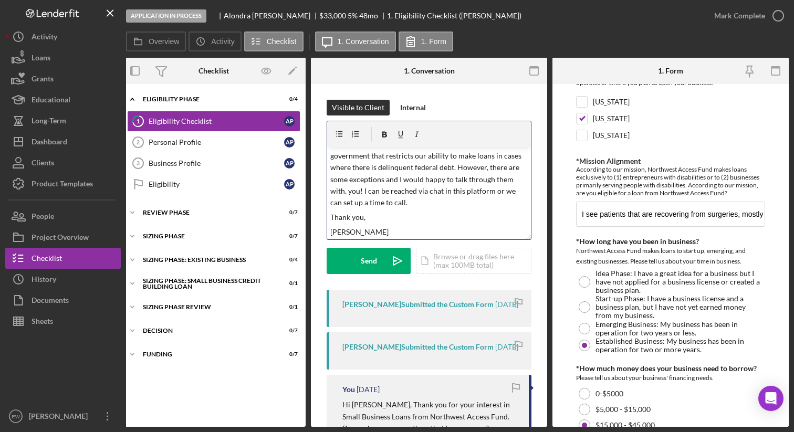
click at [389, 206] on p "Based on the information on the eligibility checklist form, we may have to make…" at bounding box center [430, 162] width 198 height 94
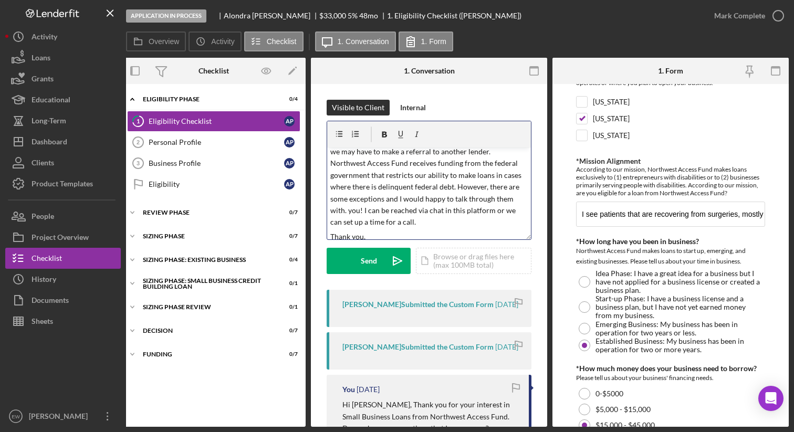
scroll to position [52, 0]
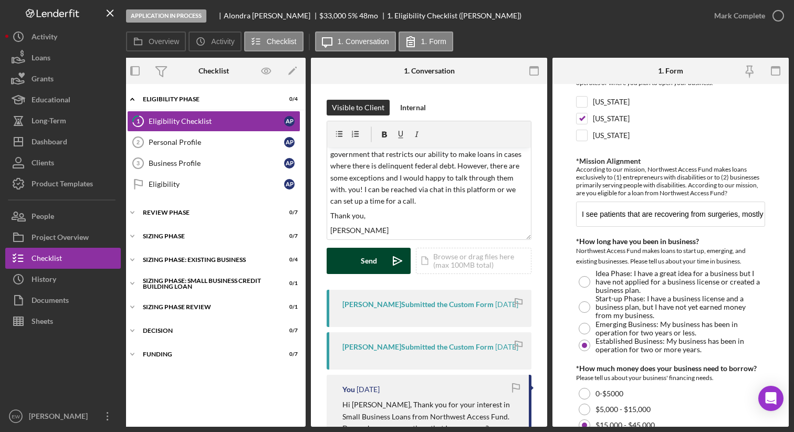
click at [363, 260] on div "Send" at bounding box center [369, 261] width 16 height 26
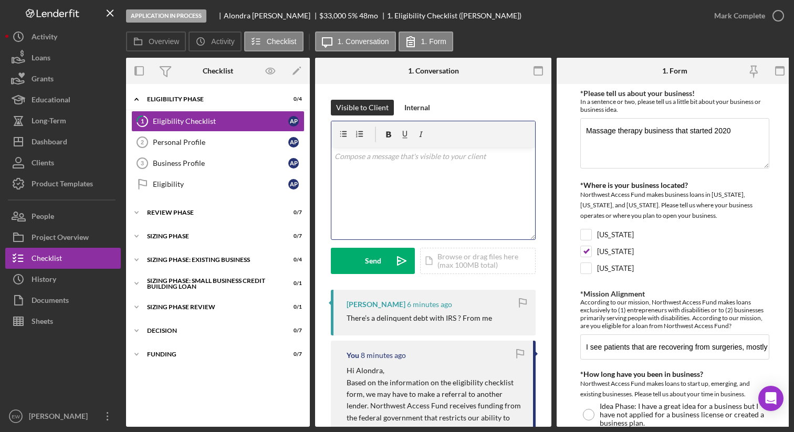
click at [437, 197] on div "v Color teal Color pink Remove color Add row above Add row below Add column bef…" at bounding box center [434, 194] width 204 height 92
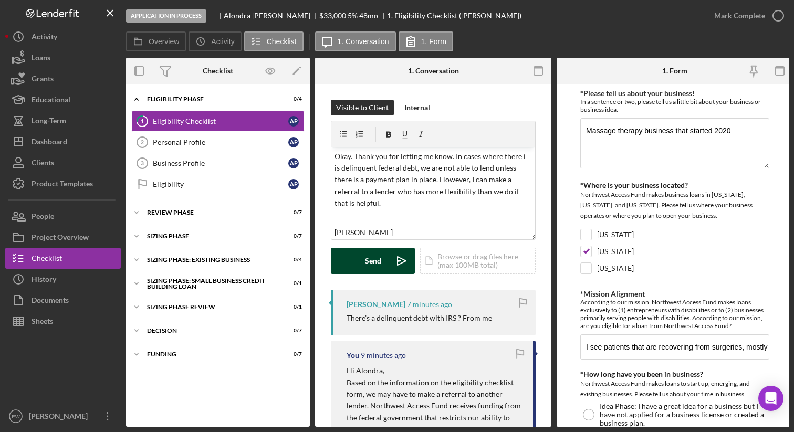
click at [352, 262] on button "Send Icon/icon-invite-send" at bounding box center [373, 261] width 84 height 26
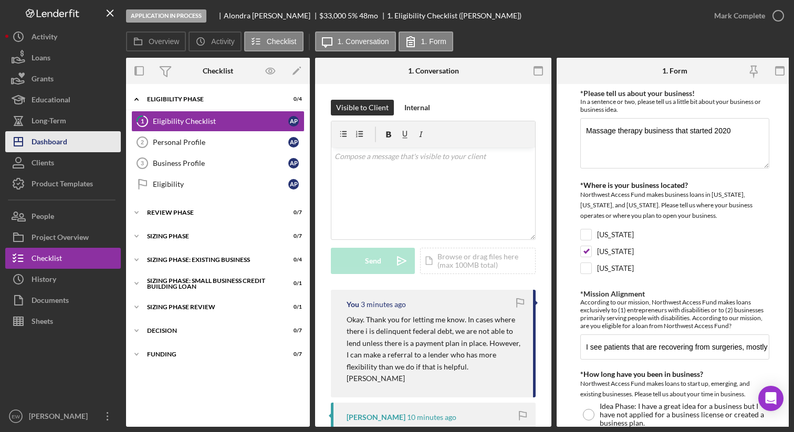
click at [73, 147] on button "Icon/Dashboard Dashboard" at bounding box center [63, 141] width 116 height 21
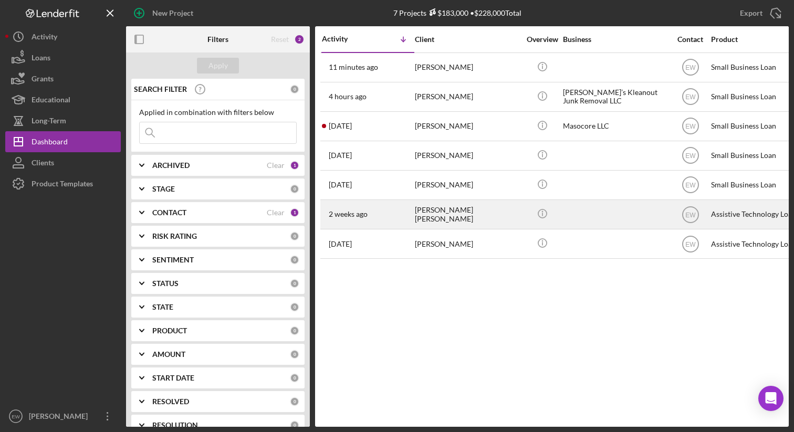
click at [432, 214] on div "[PERSON_NAME] [PERSON_NAME]" at bounding box center [467, 215] width 105 height 28
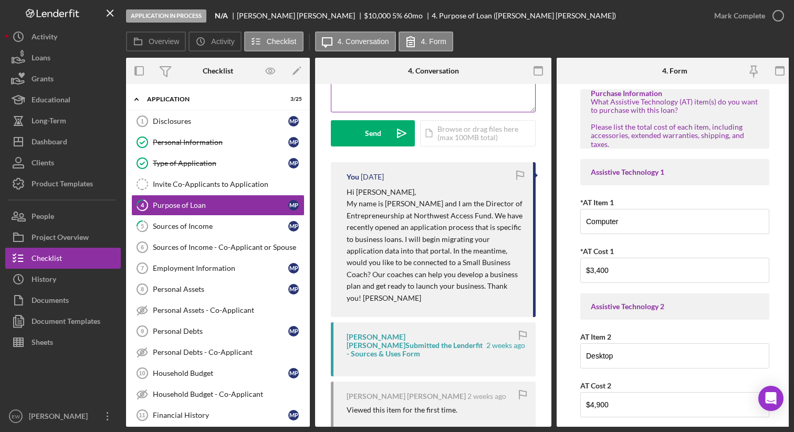
scroll to position [130, 0]
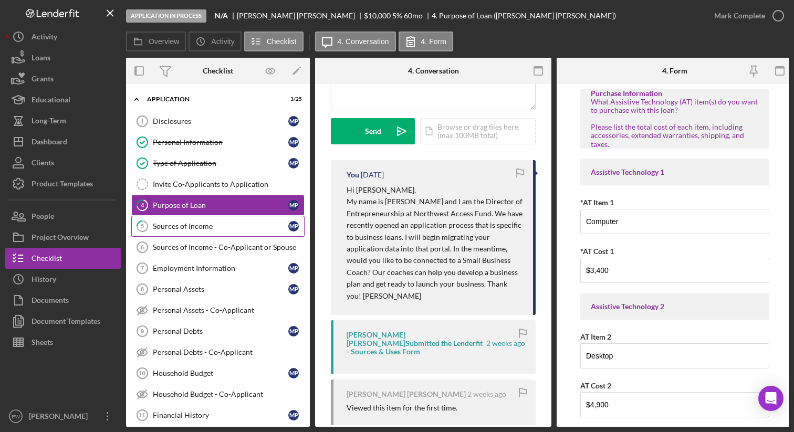
click at [220, 225] on div "Sources of Income" at bounding box center [221, 226] width 136 height 8
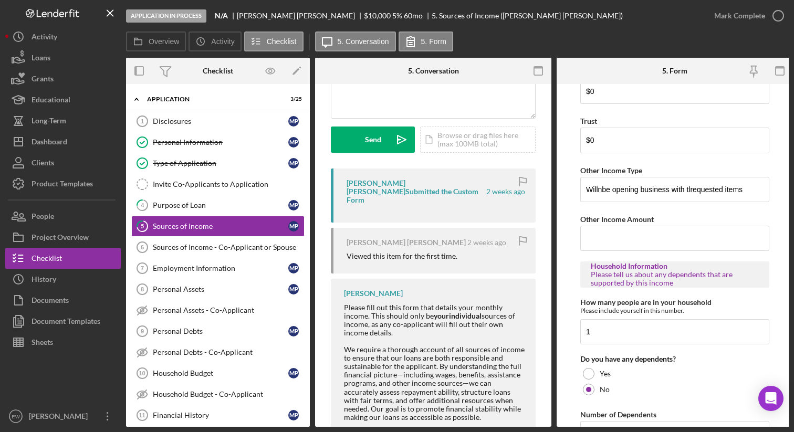
scroll to position [585, 0]
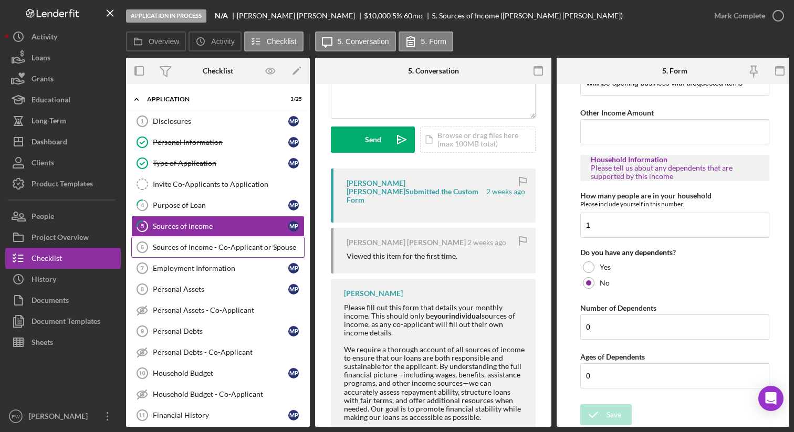
click at [242, 244] on div "Sources of Income - Co-Applicant or Spouse" at bounding box center [228, 247] width 151 height 8
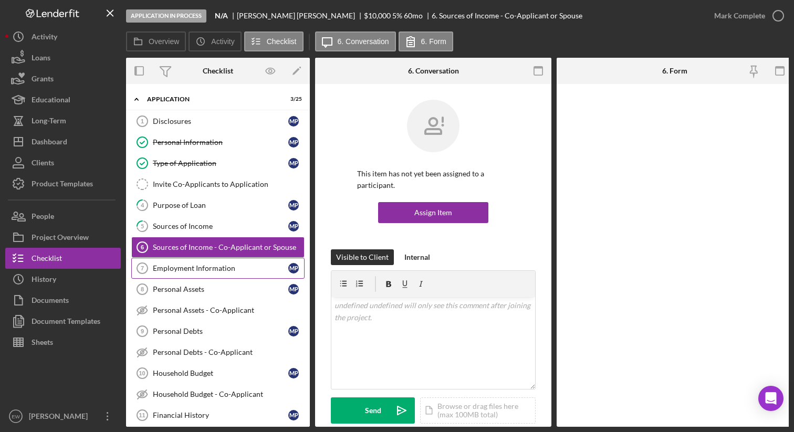
click at [233, 274] on link "Employment Information 7 Employment Information M P" at bounding box center [217, 268] width 173 height 21
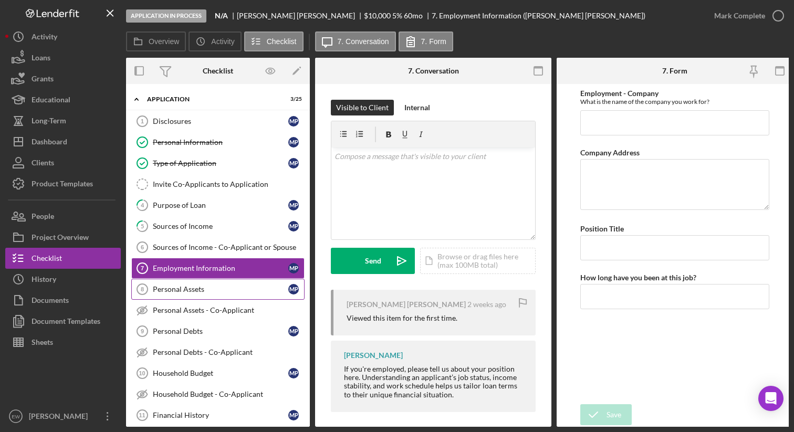
click at [223, 285] on div "Personal Assets" at bounding box center [221, 289] width 136 height 8
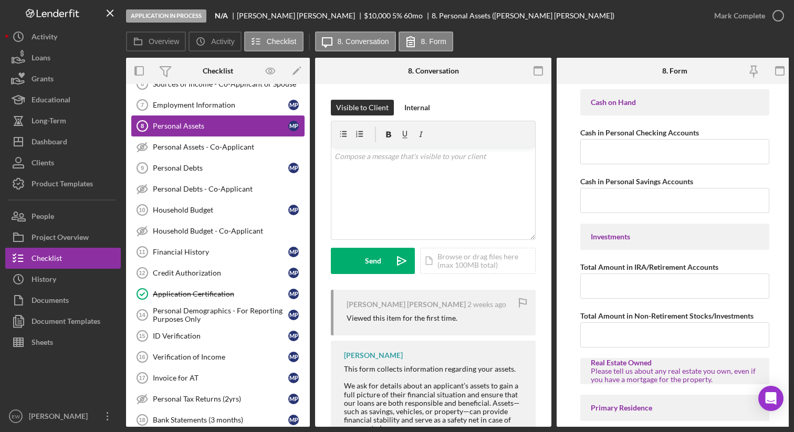
scroll to position [168, 0]
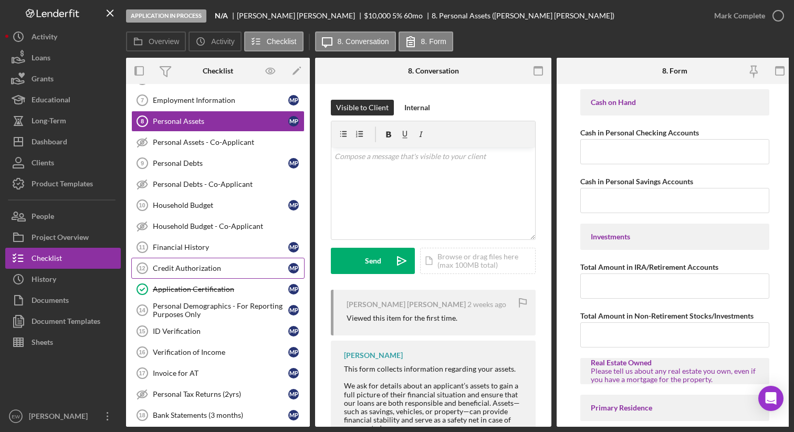
click at [221, 274] on link "Credit Authorization 12 Credit Authorization M P" at bounding box center [217, 268] width 173 height 21
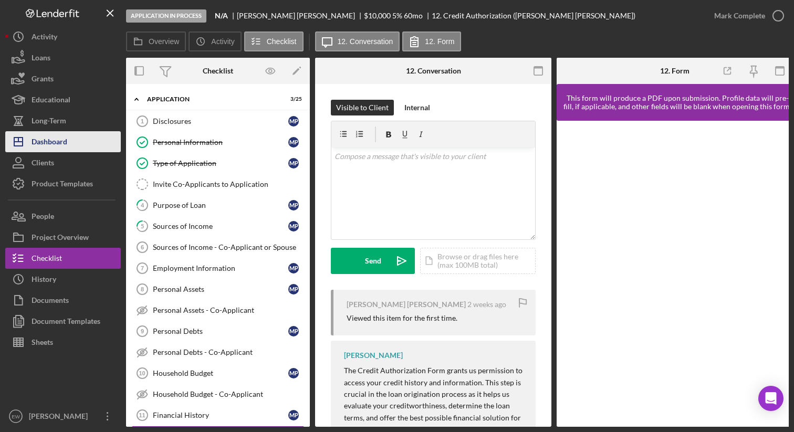
click at [67, 135] on div "Dashboard" at bounding box center [50, 143] width 36 height 24
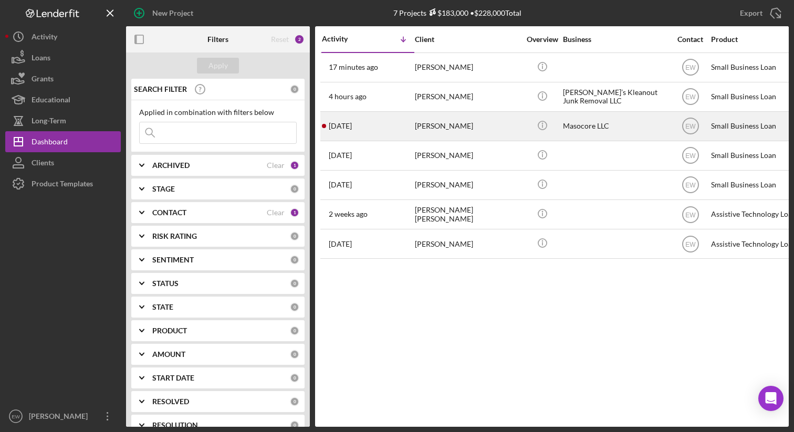
click at [498, 121] on div "[PERSON_NAME]" at bounding box center [467, 126] width 105 height 28
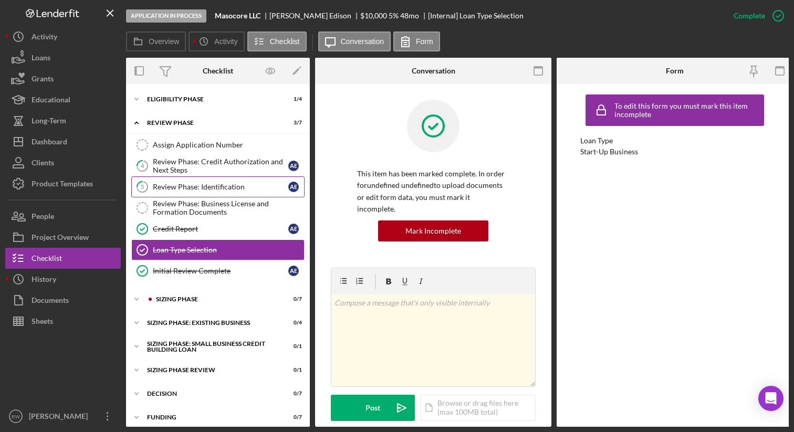
scroll to position [10, 0]
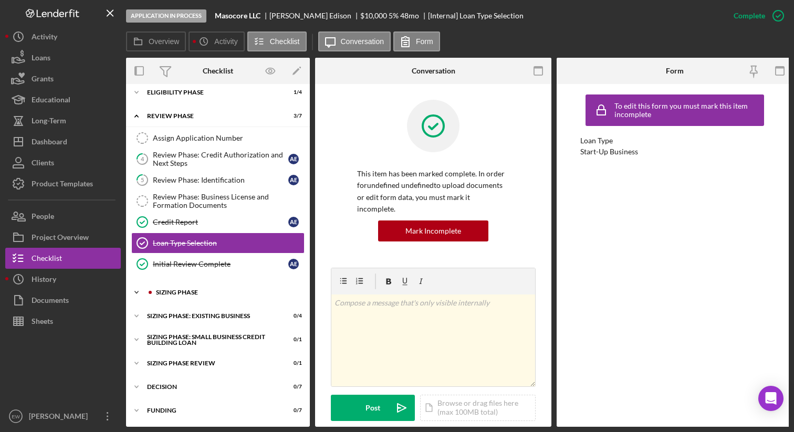
click at [133, 290] on icon "Icon/Expander" at bounding box center [136, 292] width 21 height 21
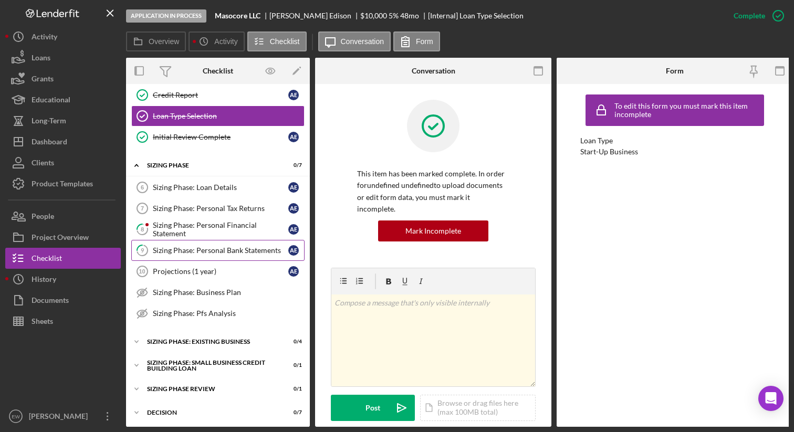
scroll to position [163, 0]
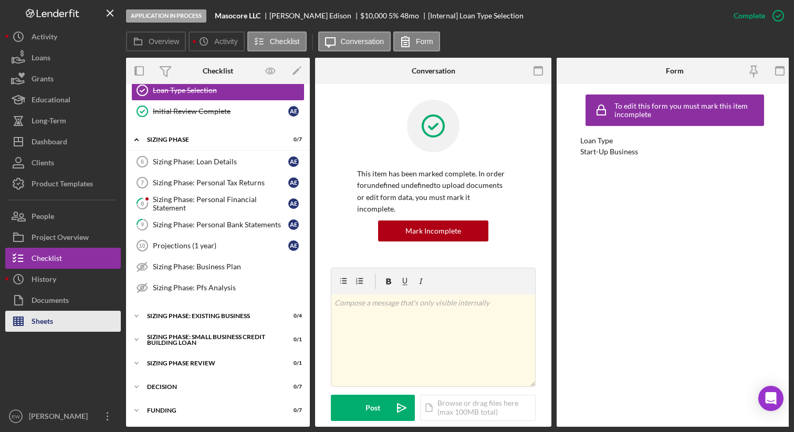
click at [56, 320] on button "Sheets" at bounding box center [63, 321] width 116 height 21
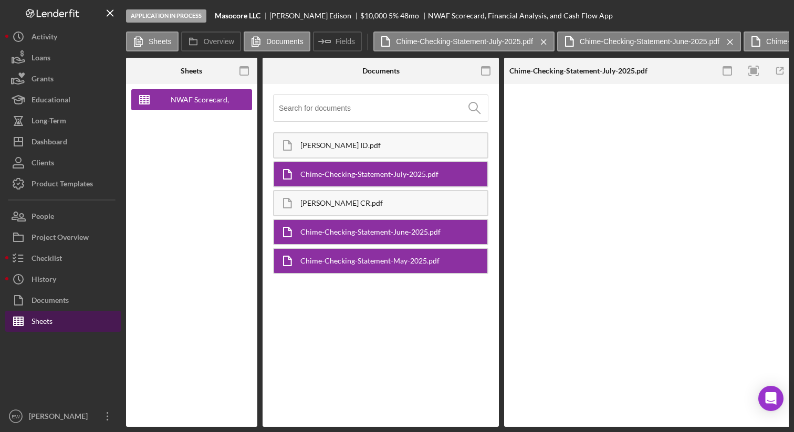
type input "Arial"
type input "10"
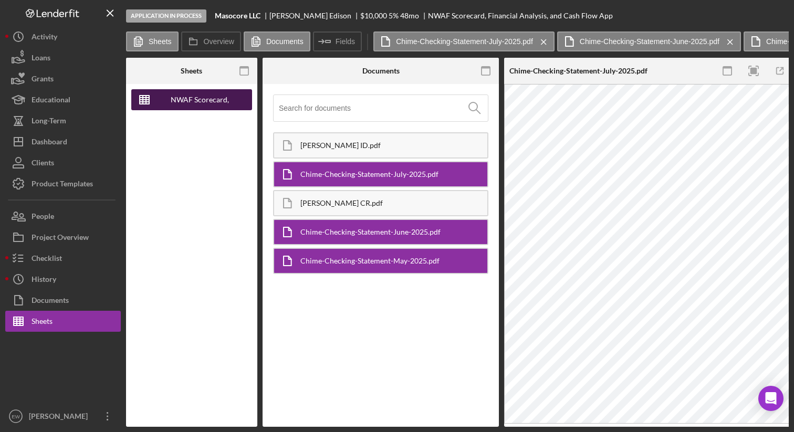
click at [214, 98] on div "NWAF Scorecard, Financial Analysis, and Cash Flow App" at bounding box center [200, 99] width 84 height 21
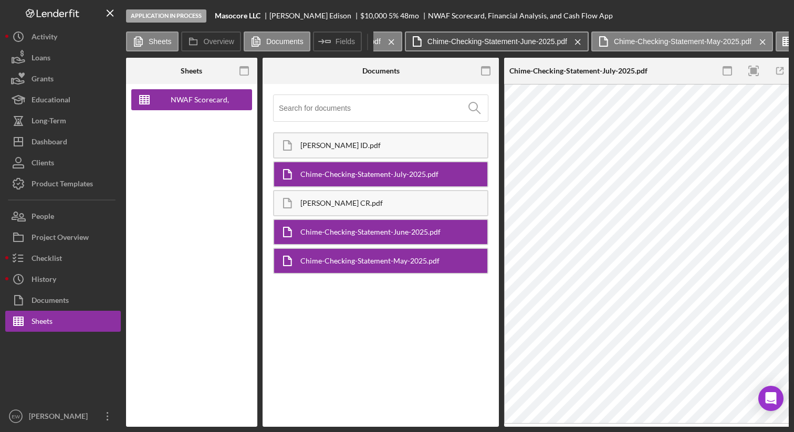
scroll to position [0, 329]
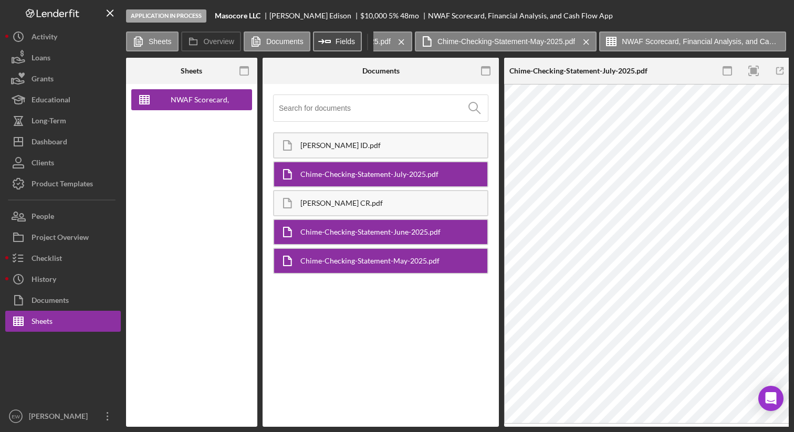
click at [349, 40] on label "Fields" at bounding box center [345, 41] width 19 height 8
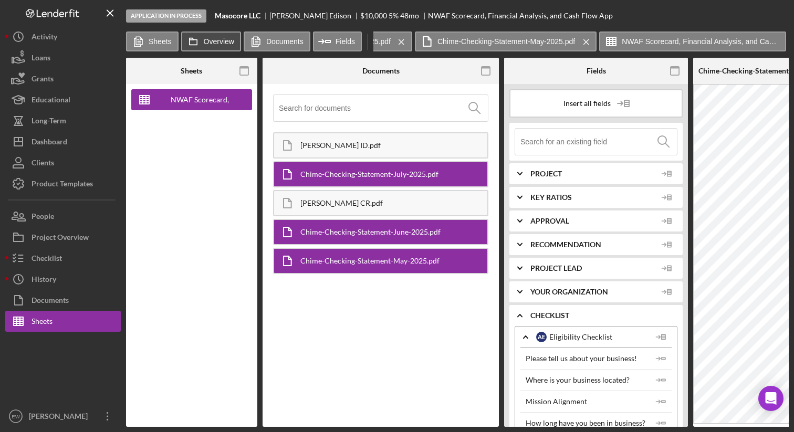
click at [215, 42] on label "Overview" at bounding box center [219, 41] width 30 height 8
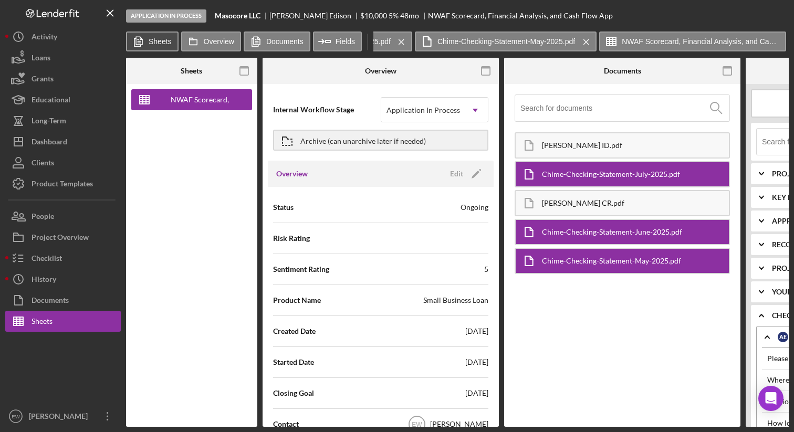
click at [161, 42] on label "Sheets" at bounding box center [160, 41] width 23 height 8
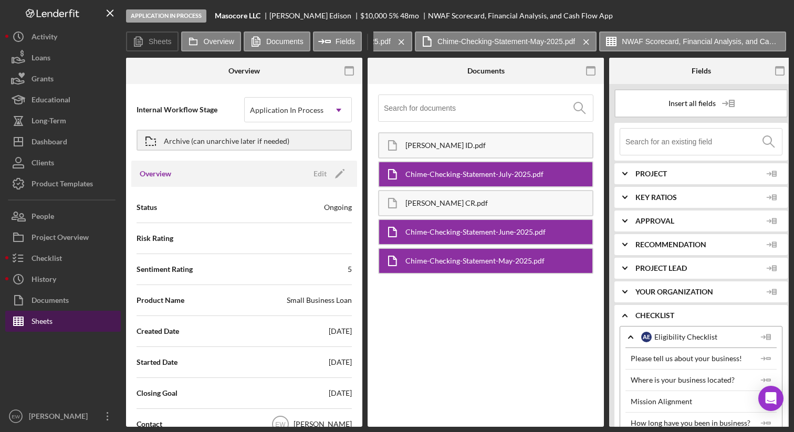
click at [69, 324] on button "Sheets" at bounding box center [63, 321] width 116 height 21
type input "Arial"
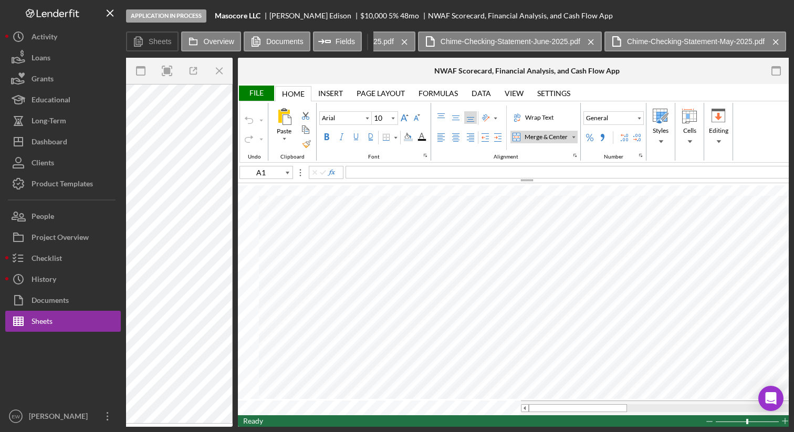
scroll to position [0, 1549]
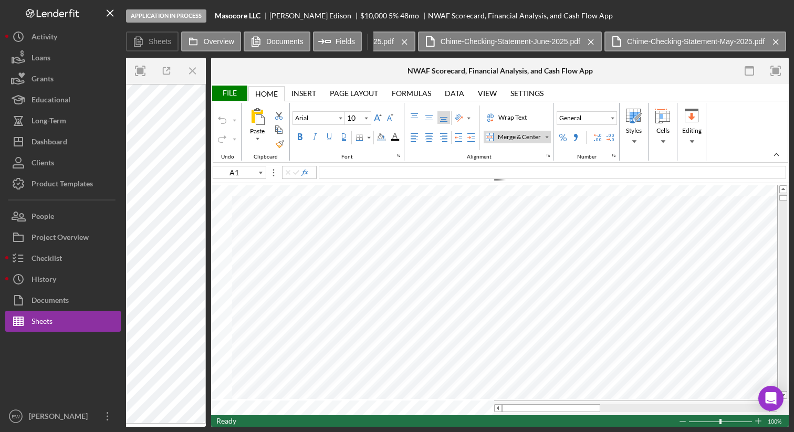
type input "16"
